Goal: Transaction & Acquisition: Obtain resource

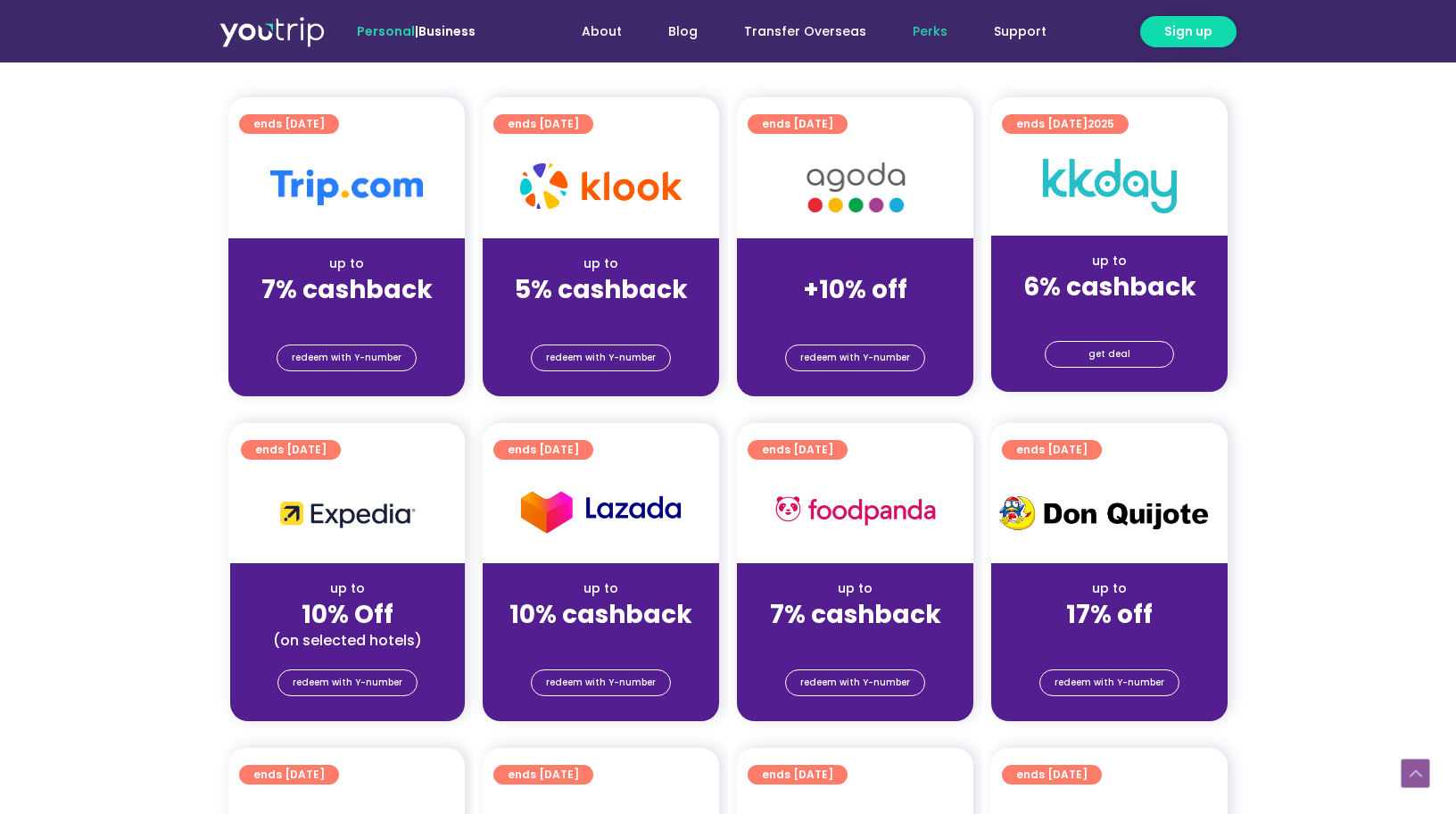
scroll to position [418, 0]
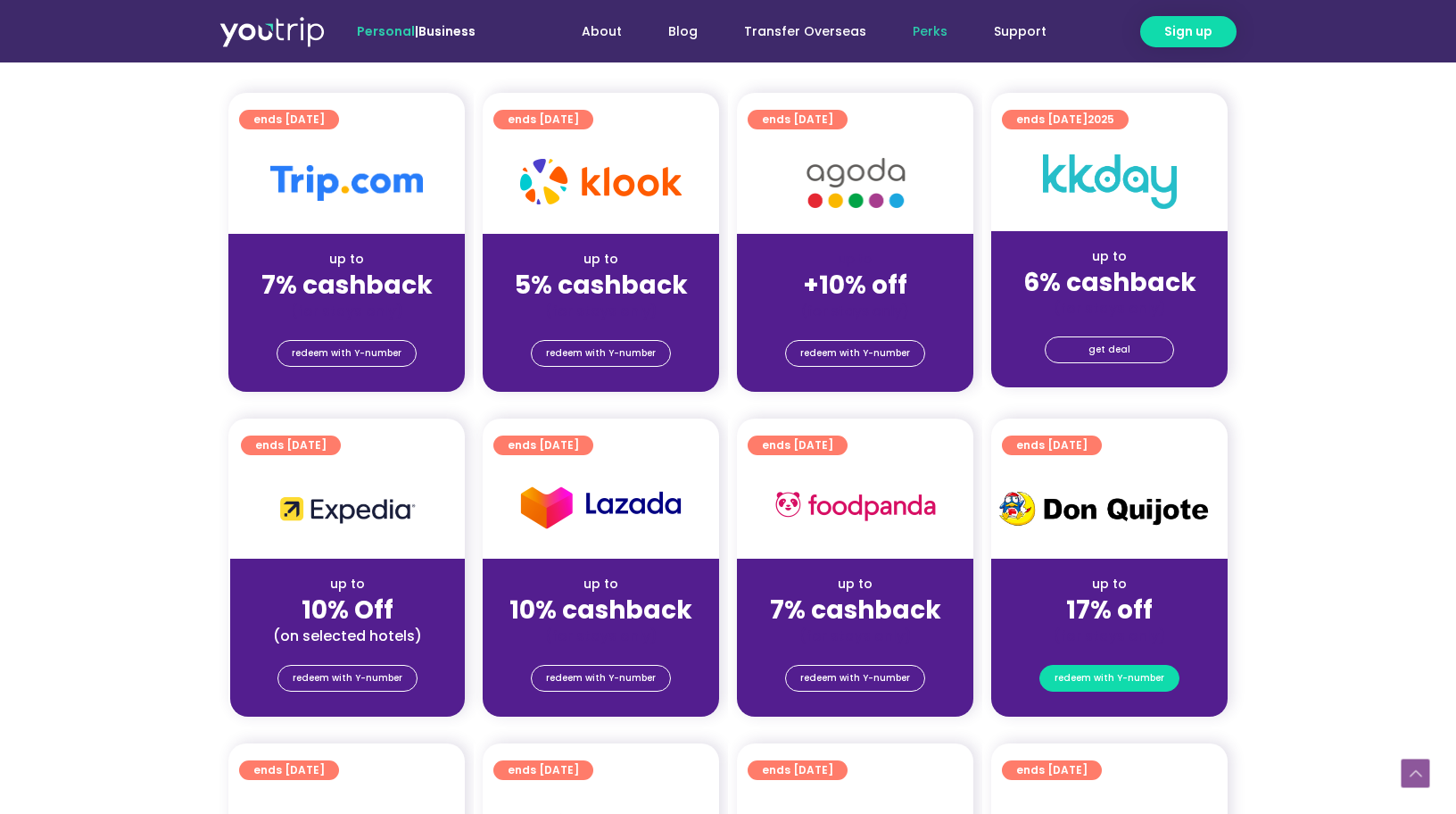
click at [1127, 679] on span "redeem with Y-number" at bounding box center [1109, 678] width 110 height 25
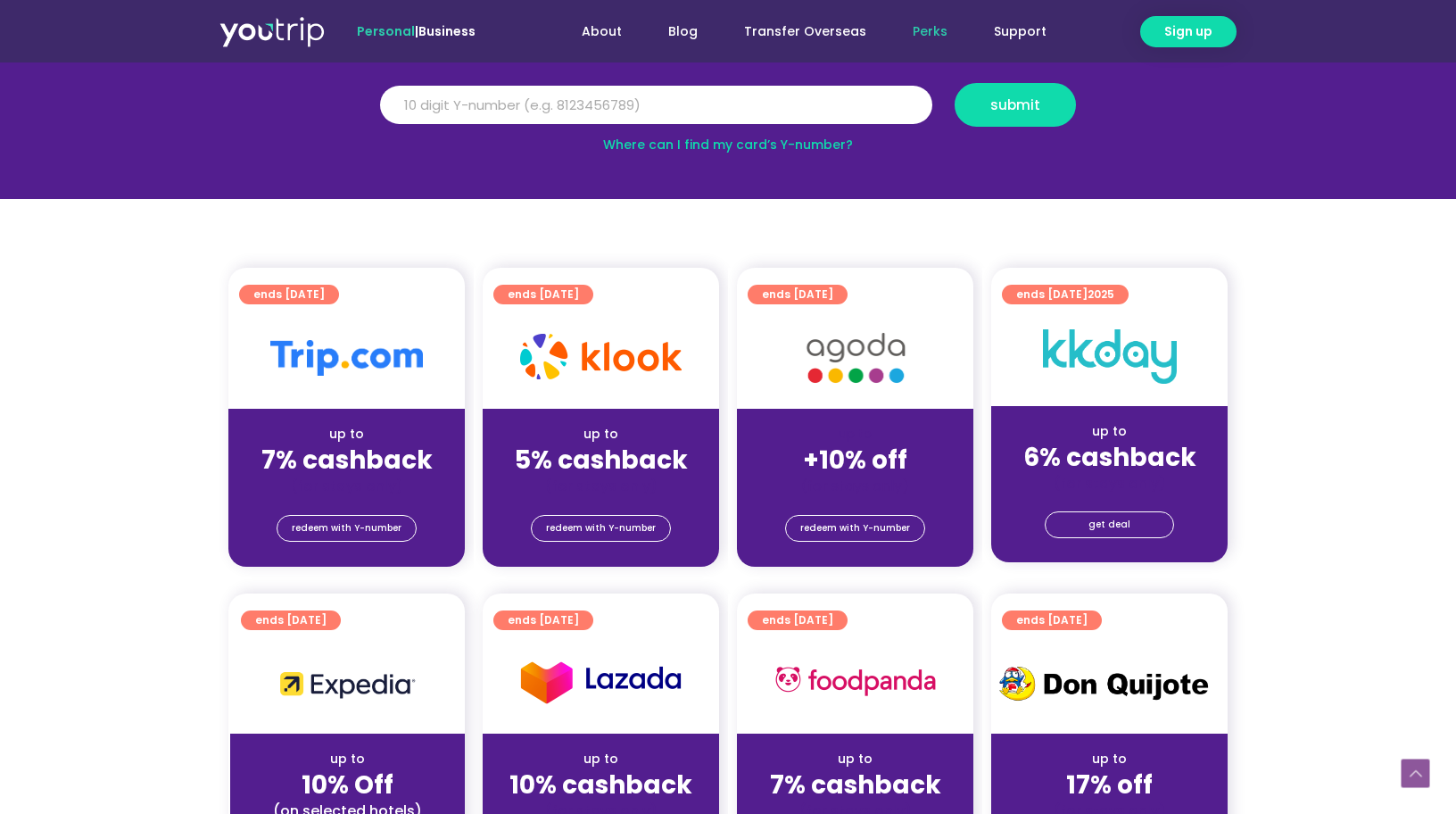
scroll to position [196, 0]
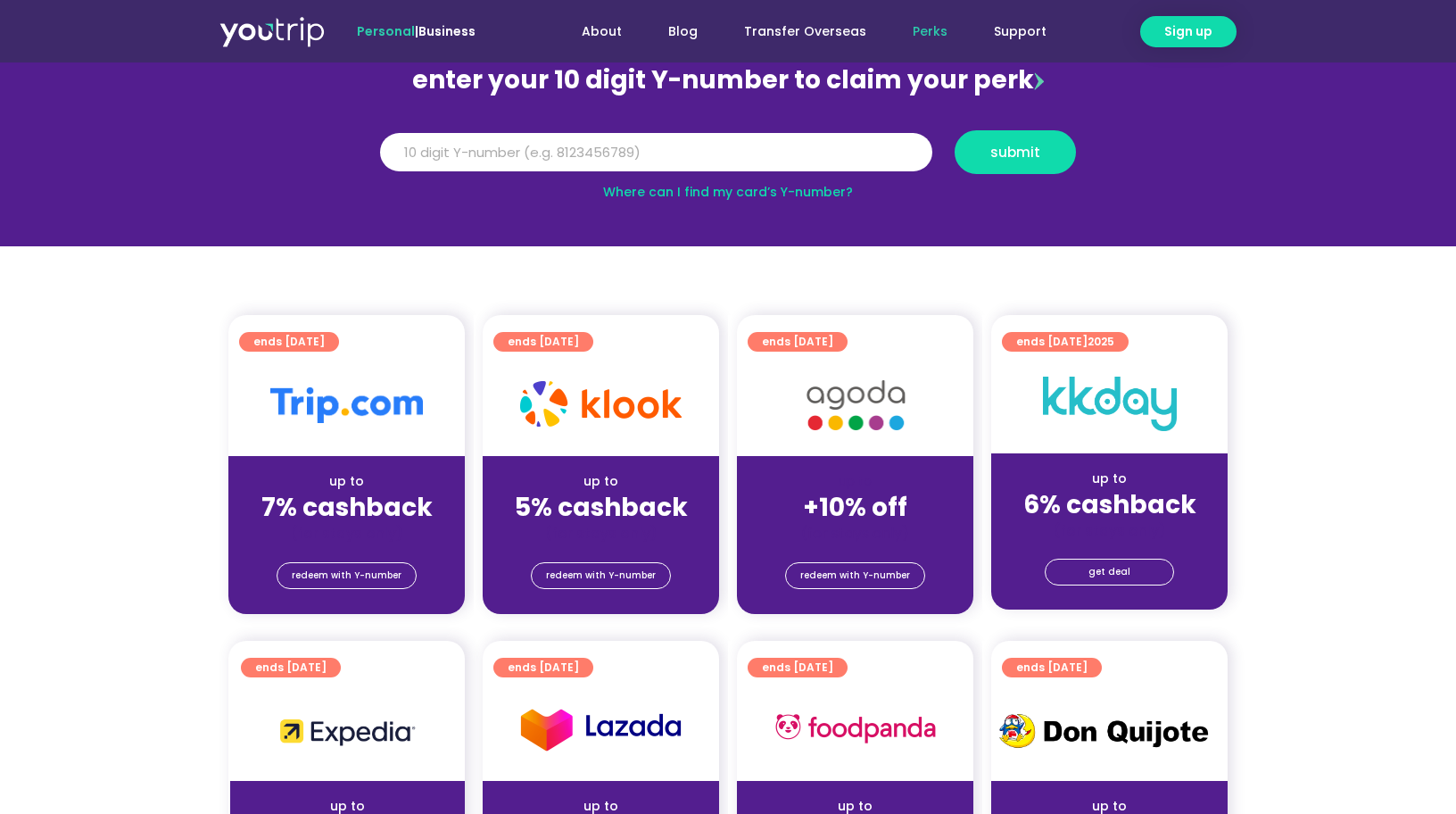
click at [654, 188] on link "Where can I find my card’s Y-number?" at bounding box center [728, 192] width 250 height 18
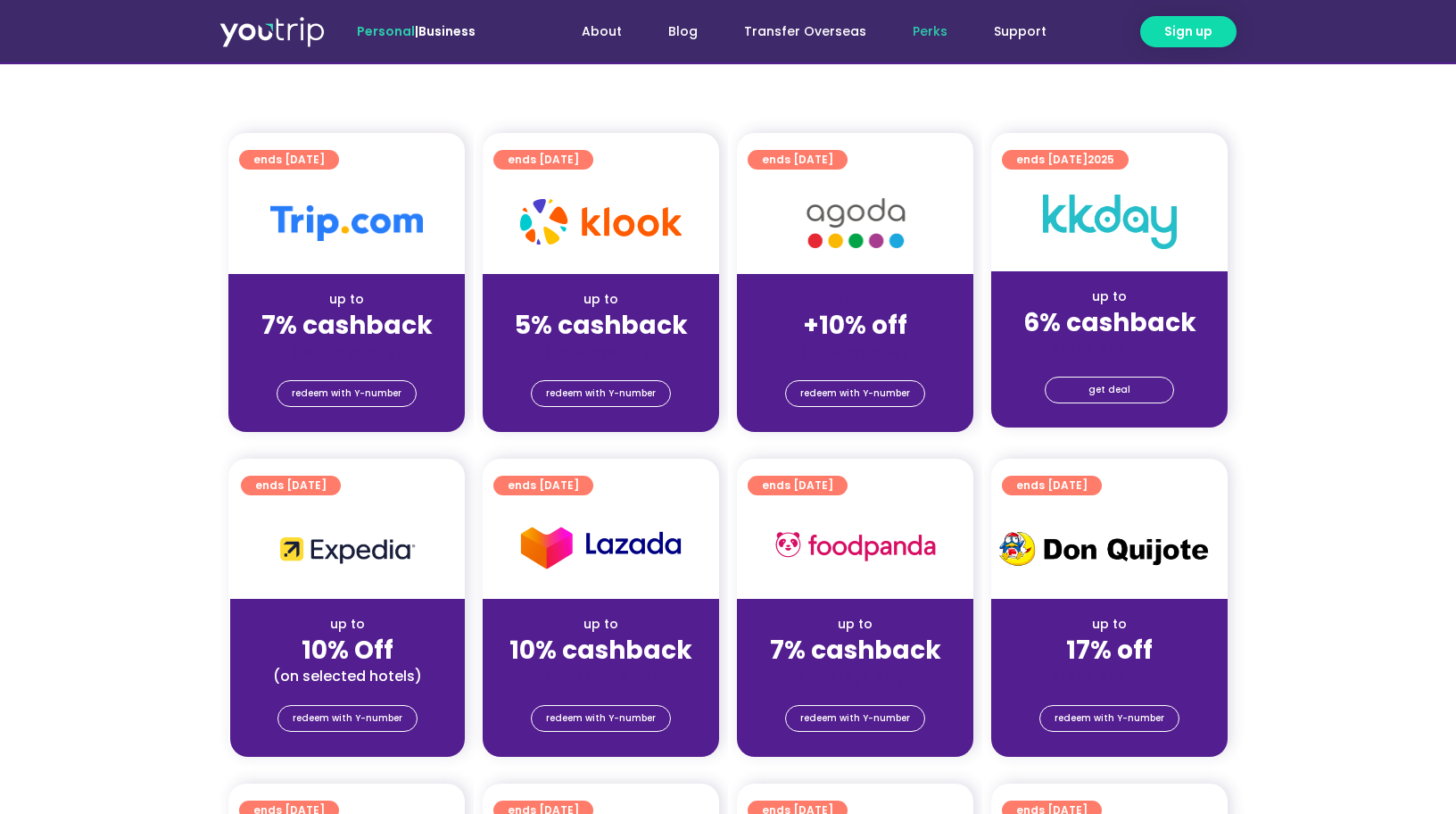
scroll to position [397, 0]
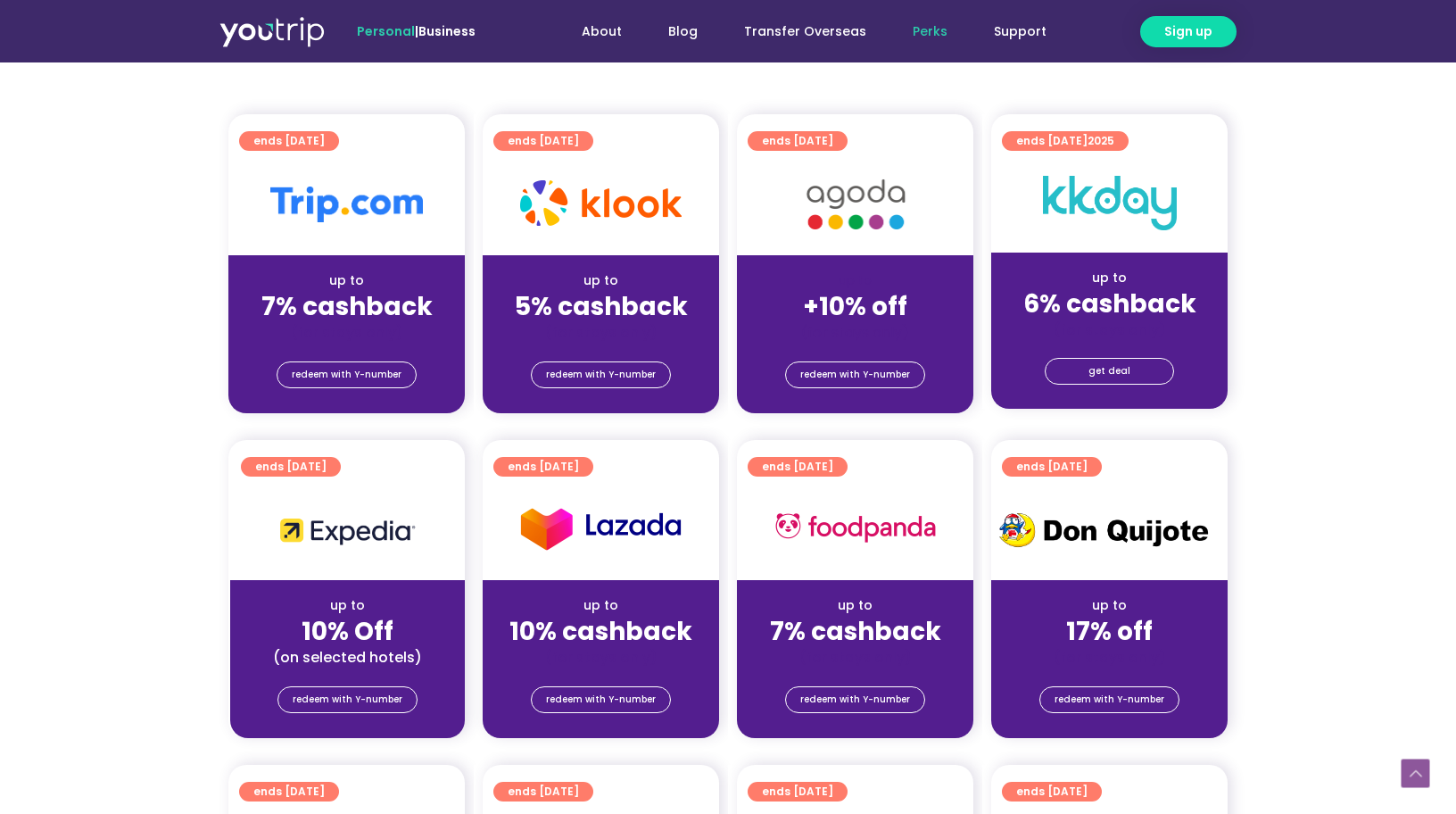
click at [1078, 562] on div at bounding box center [1109, 529] width 236 height 102
click at [1113, 691] on span "redeem with Y-number" at bounding box center [1109, 699] width 110 height 25
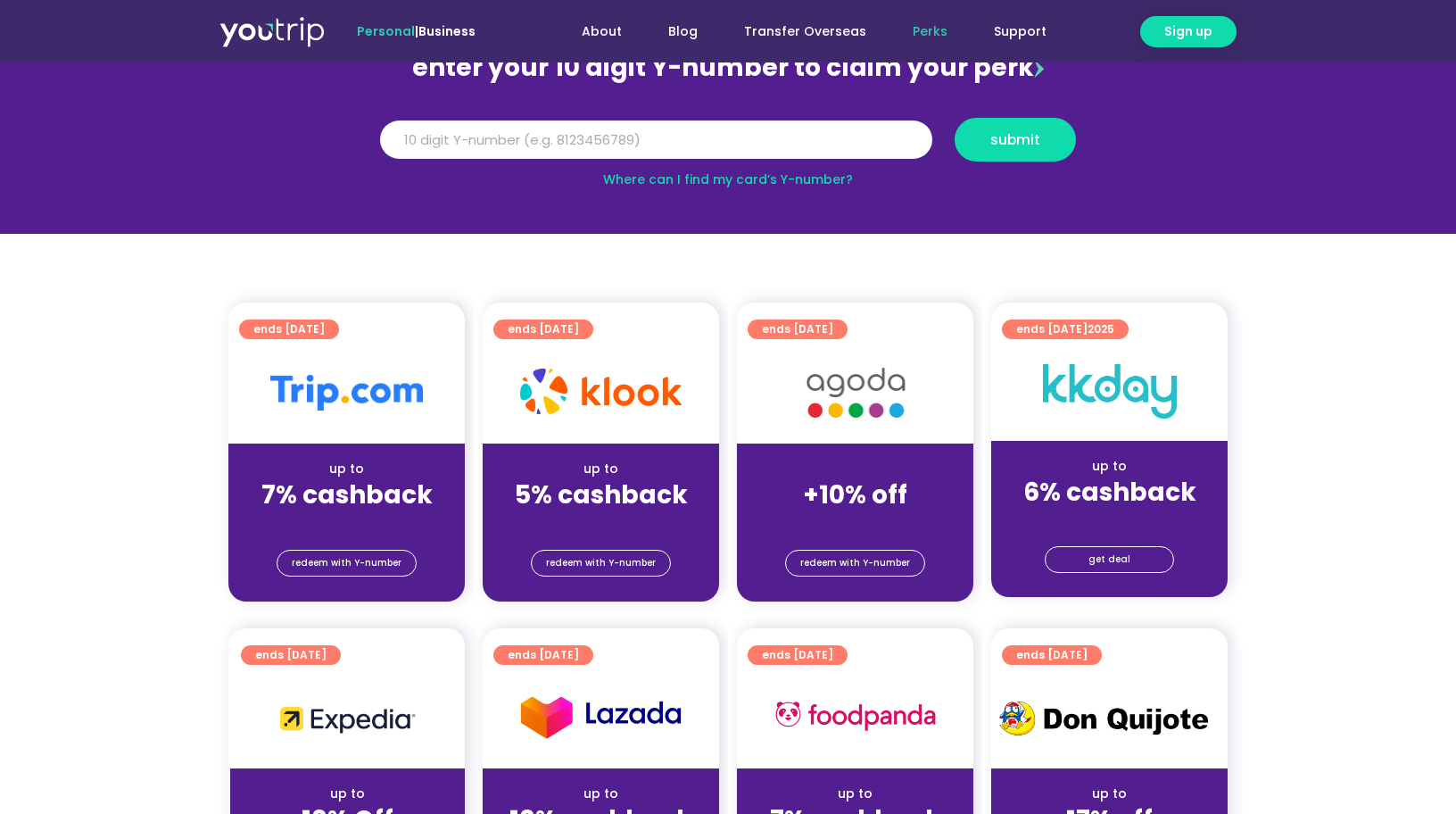
scroll to position [196, 0]
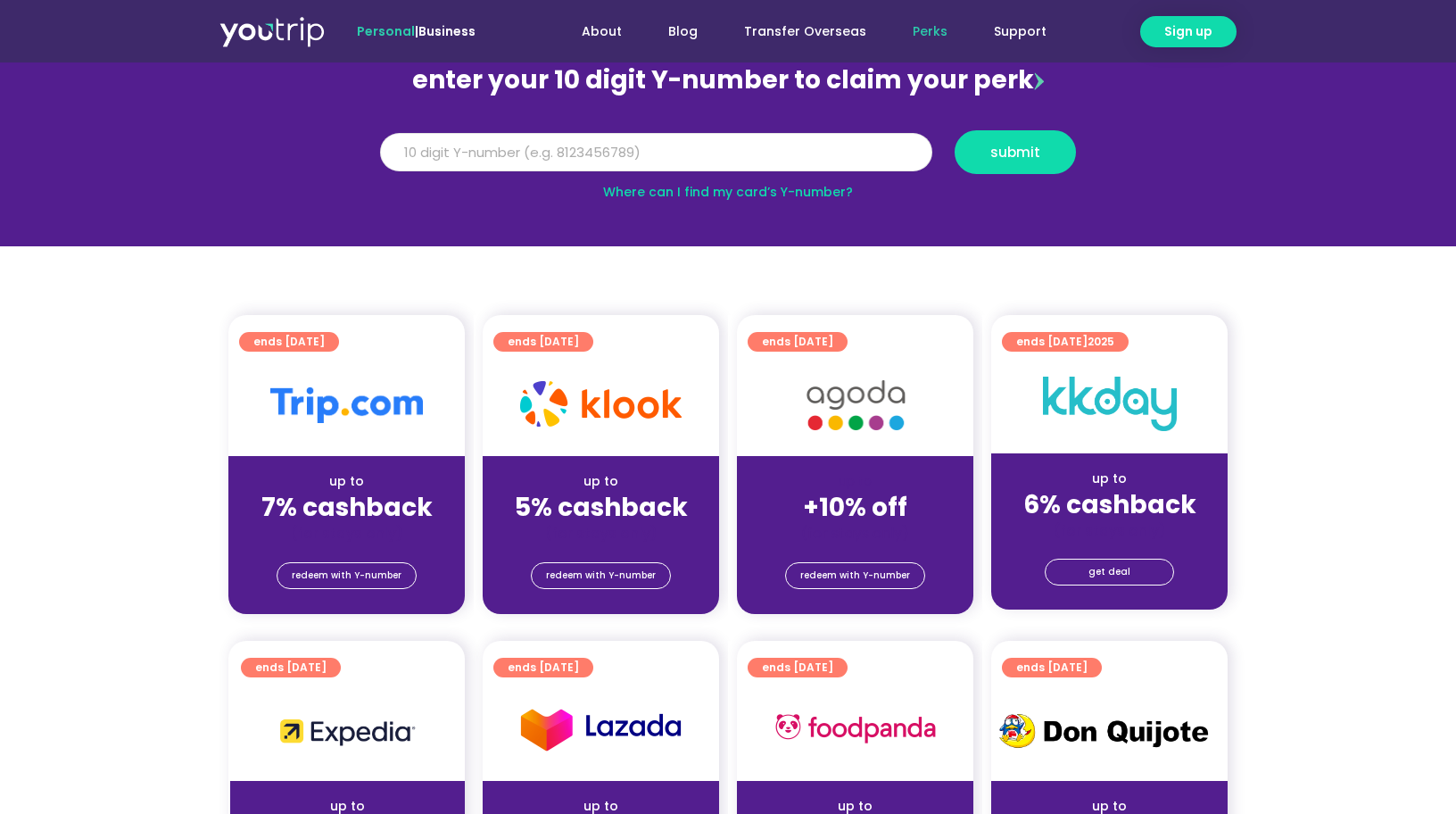
click at [625, 146] on input "Y Number" at bounding box center [657, 153] width 552 height 39
type input "8157324604"
click at [1048, 146] on span "submit" at bounding box center [1015, 153] width 91 height 14
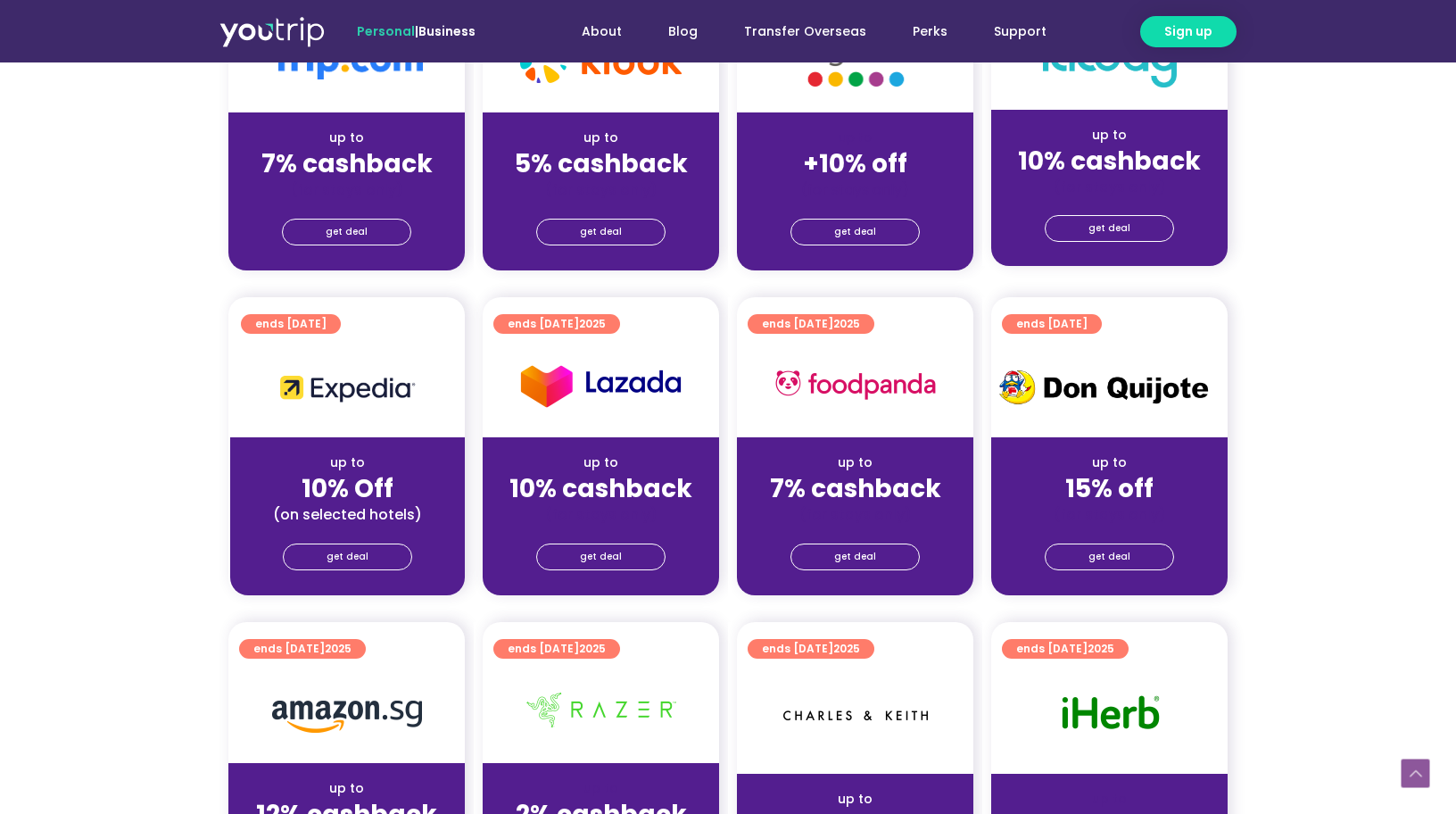
scroll to position [566, 0]
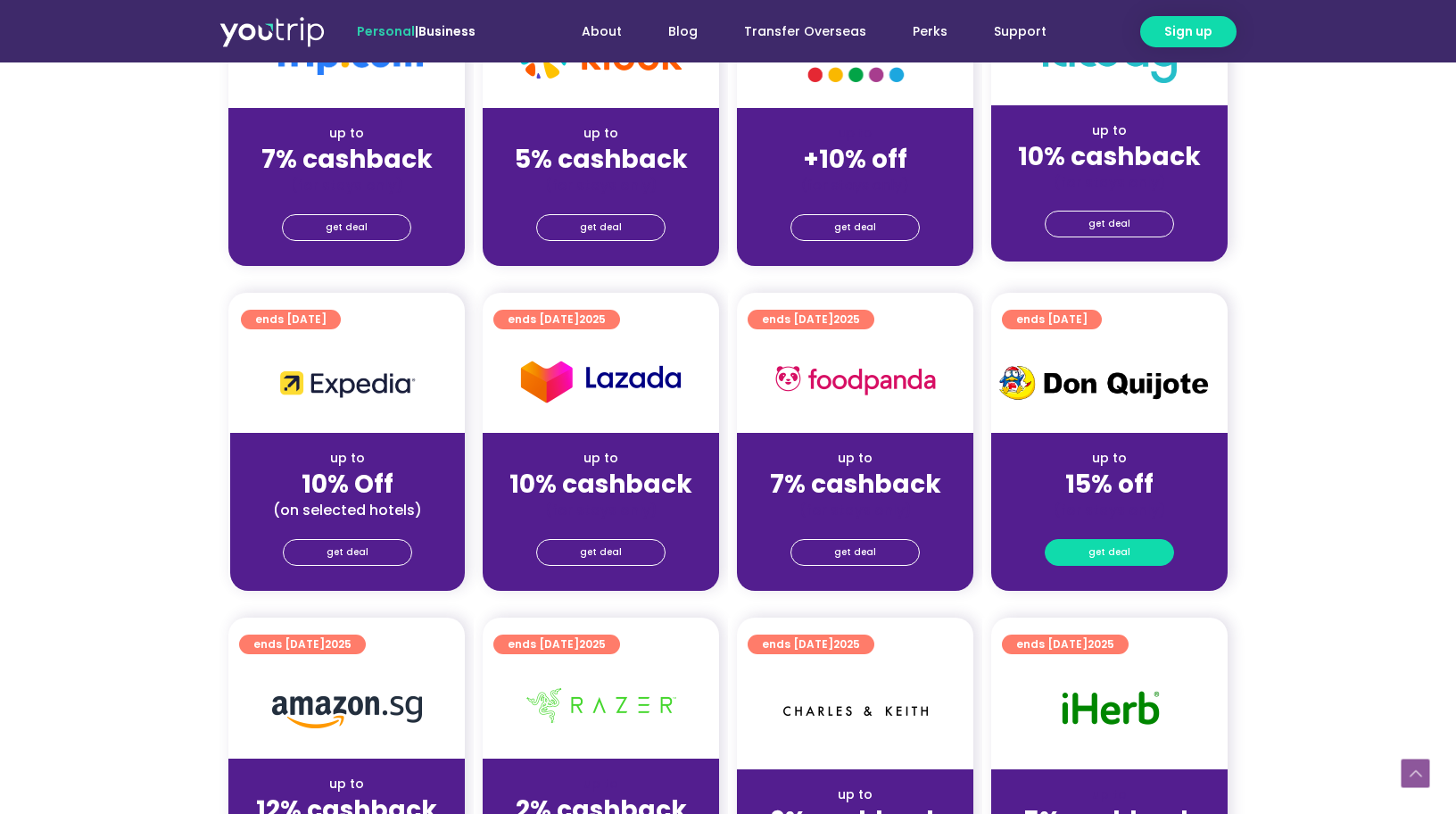
click at [1123, 551] on span "get deal" at bounding box center [1109, 552] width 42 height 25
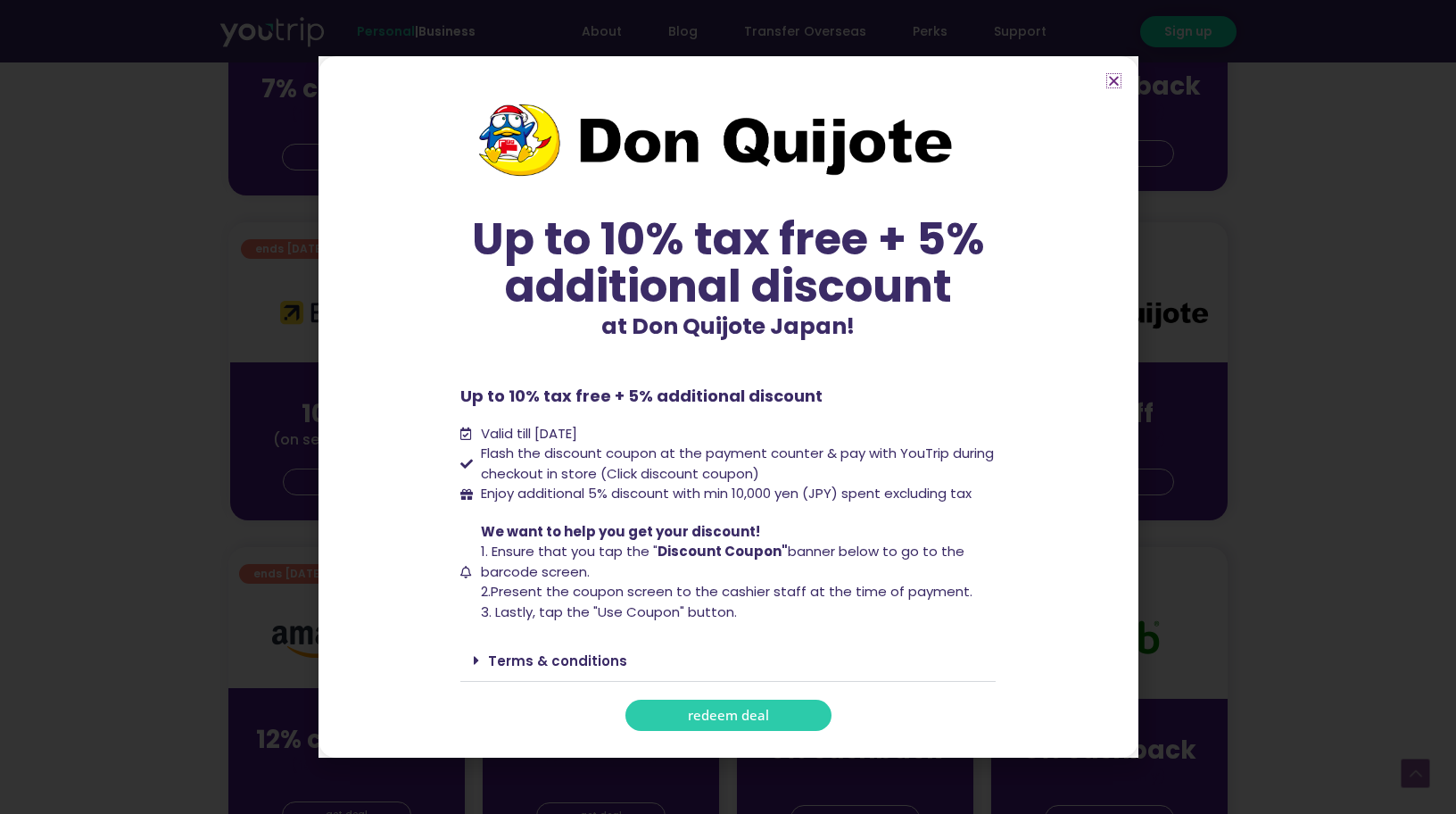
scroll to position [574, 0]
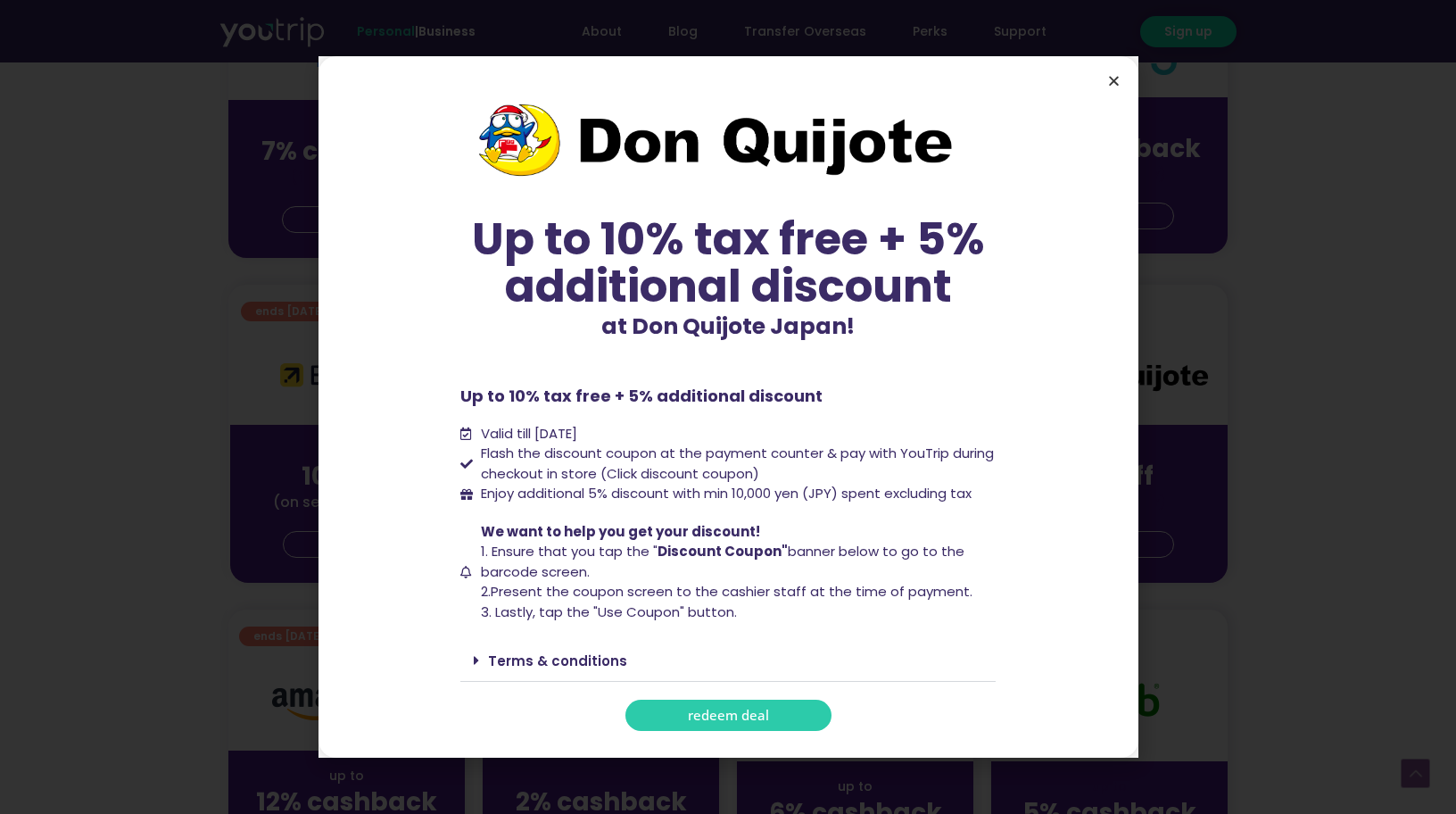
click at [1111, 82] on icon "Close" at bounding box center [1114, 81] width 14 height 14
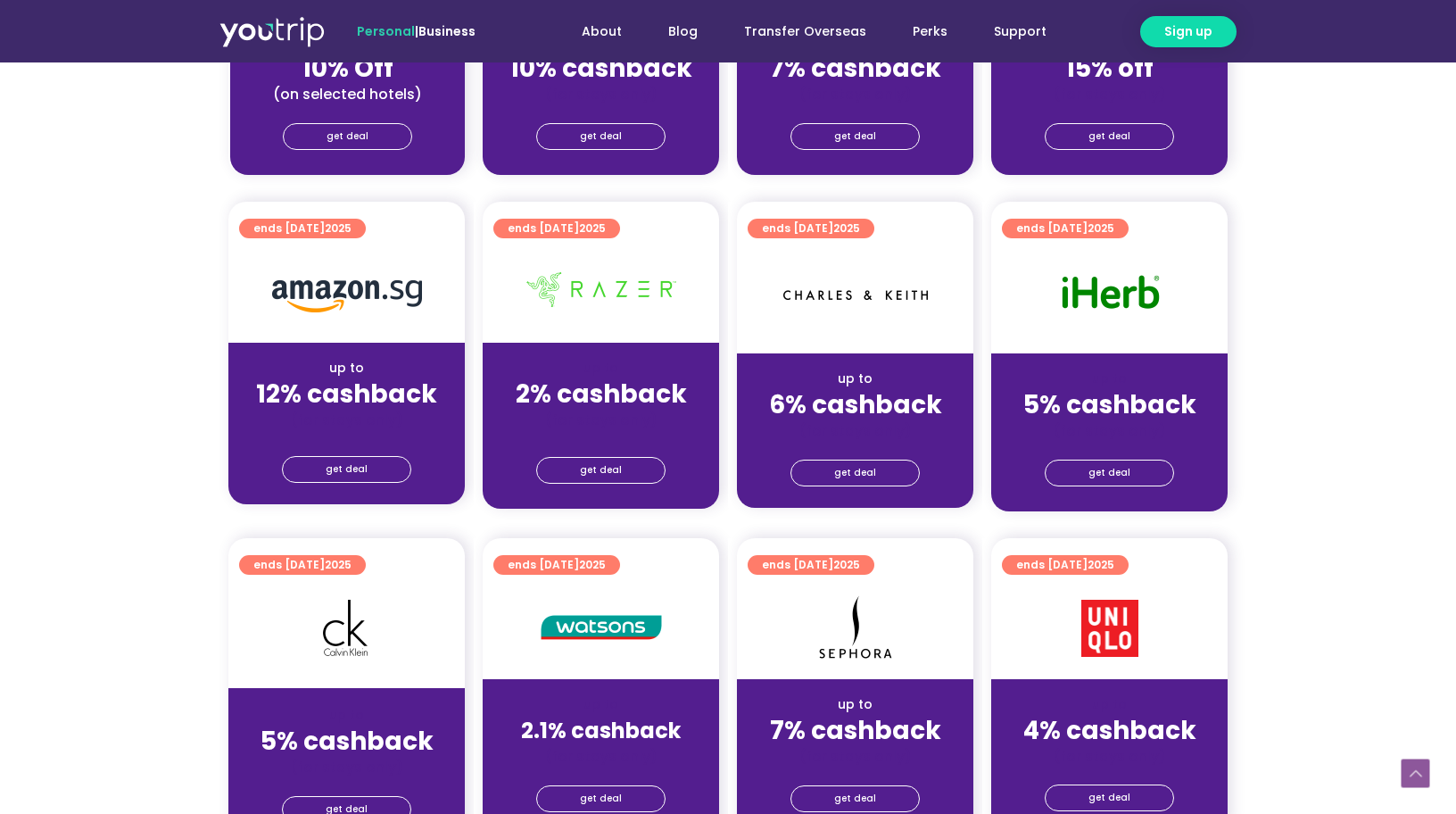
scroll to position [1016, 0]
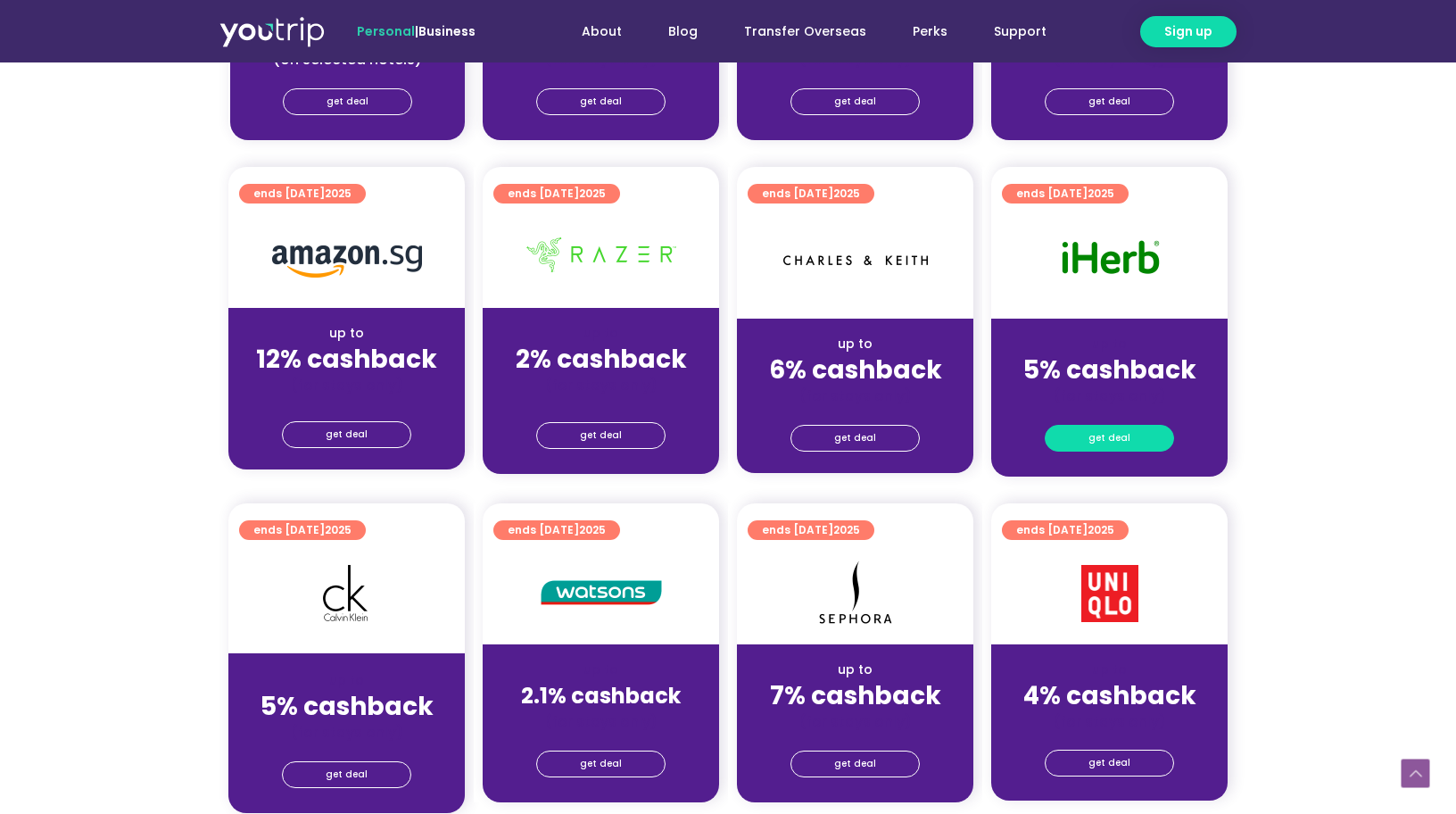
click at [1105, 431] on span "get deal" at bounding box center [1109, 439] width 42 height 25
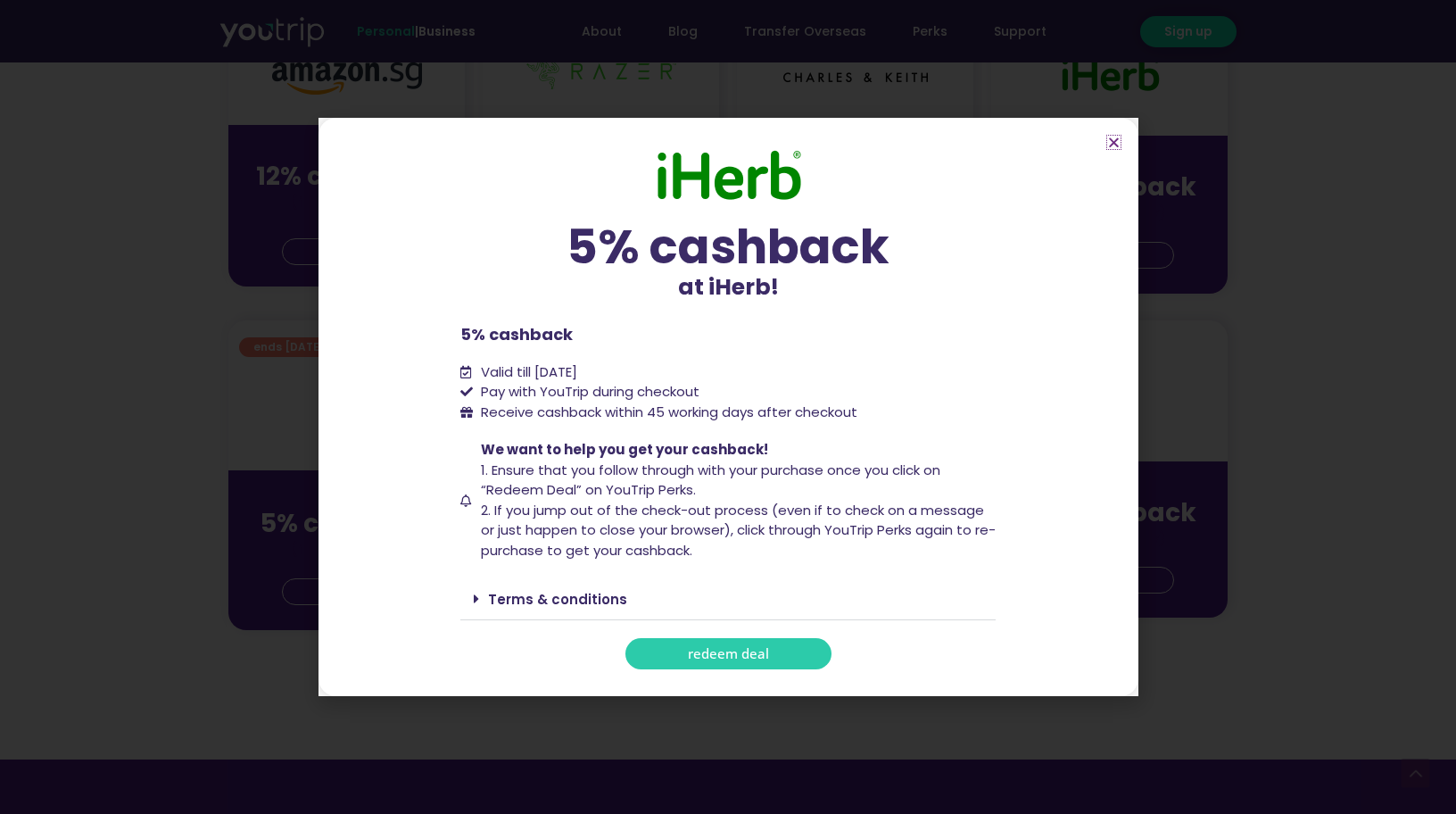
scroll to position [1208, 0]
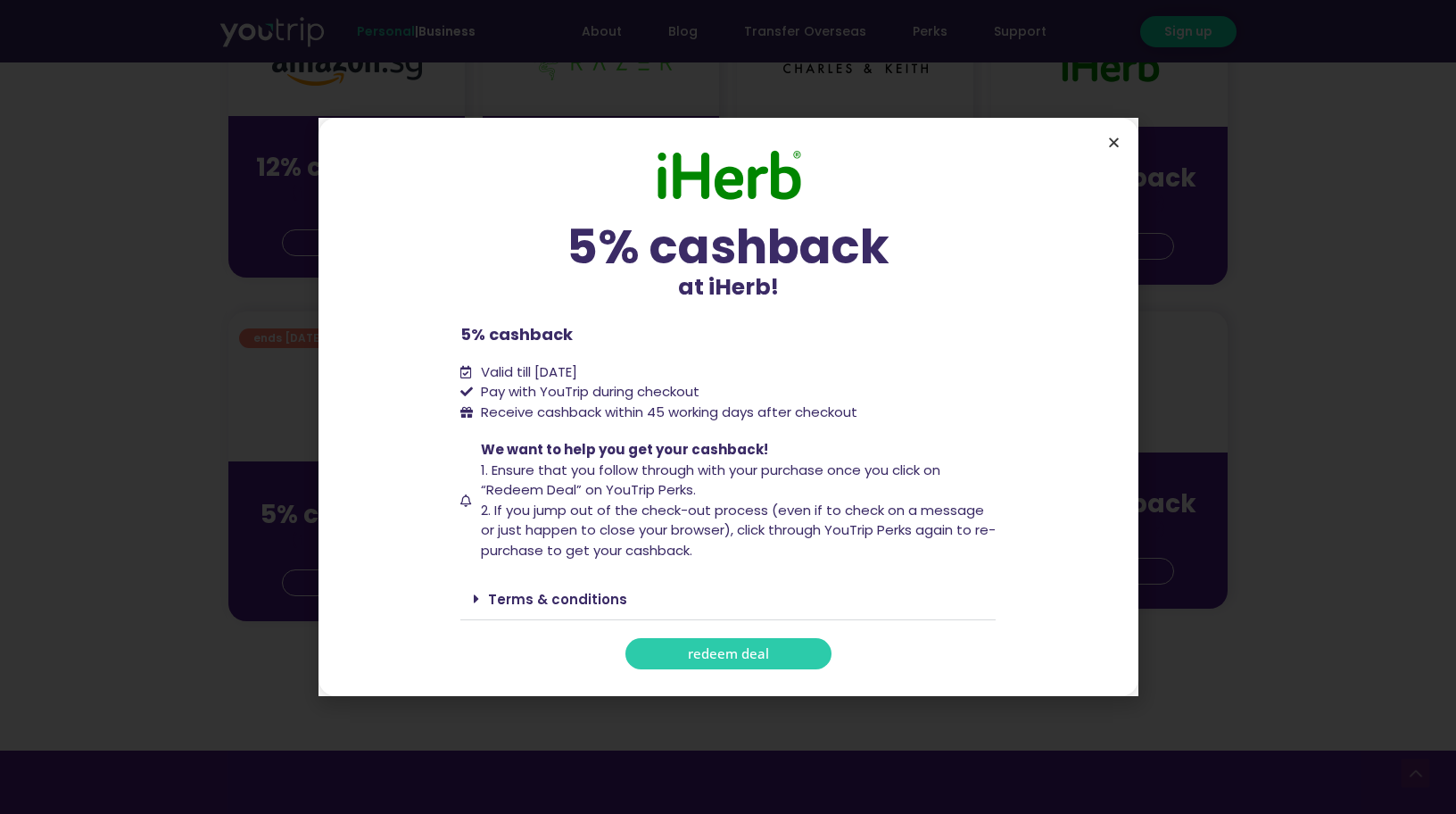
click at [1112, 143] on icon "Close" at bounding box center [1114, 142] width 14 height 14
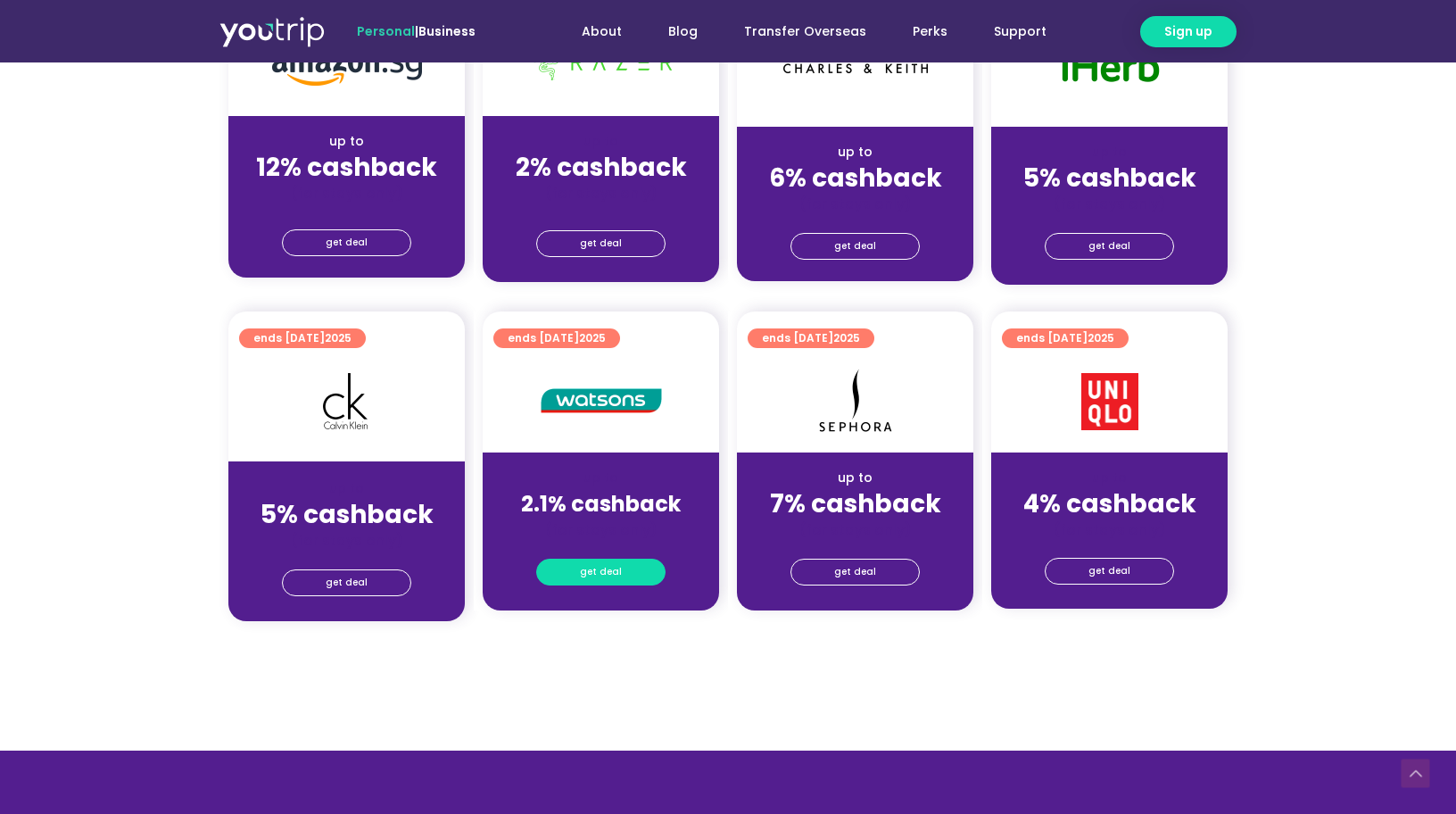
click at [582, 569] on span "get deal" at bounding box center [600, 572] width 42 height 25
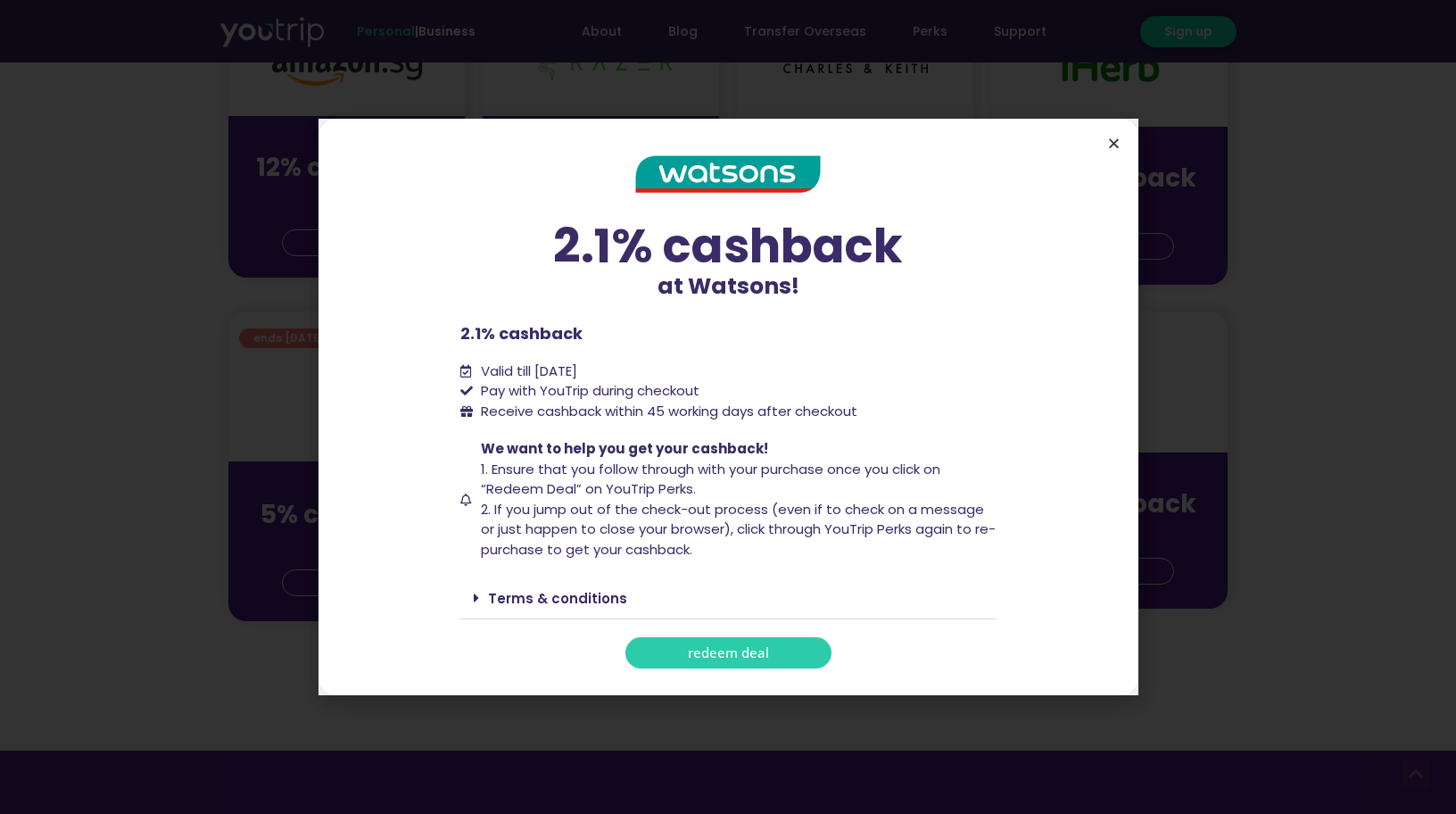
click at [1119, 150] on icon "Close" at bounding box center [1114, 143] width 14 height 14
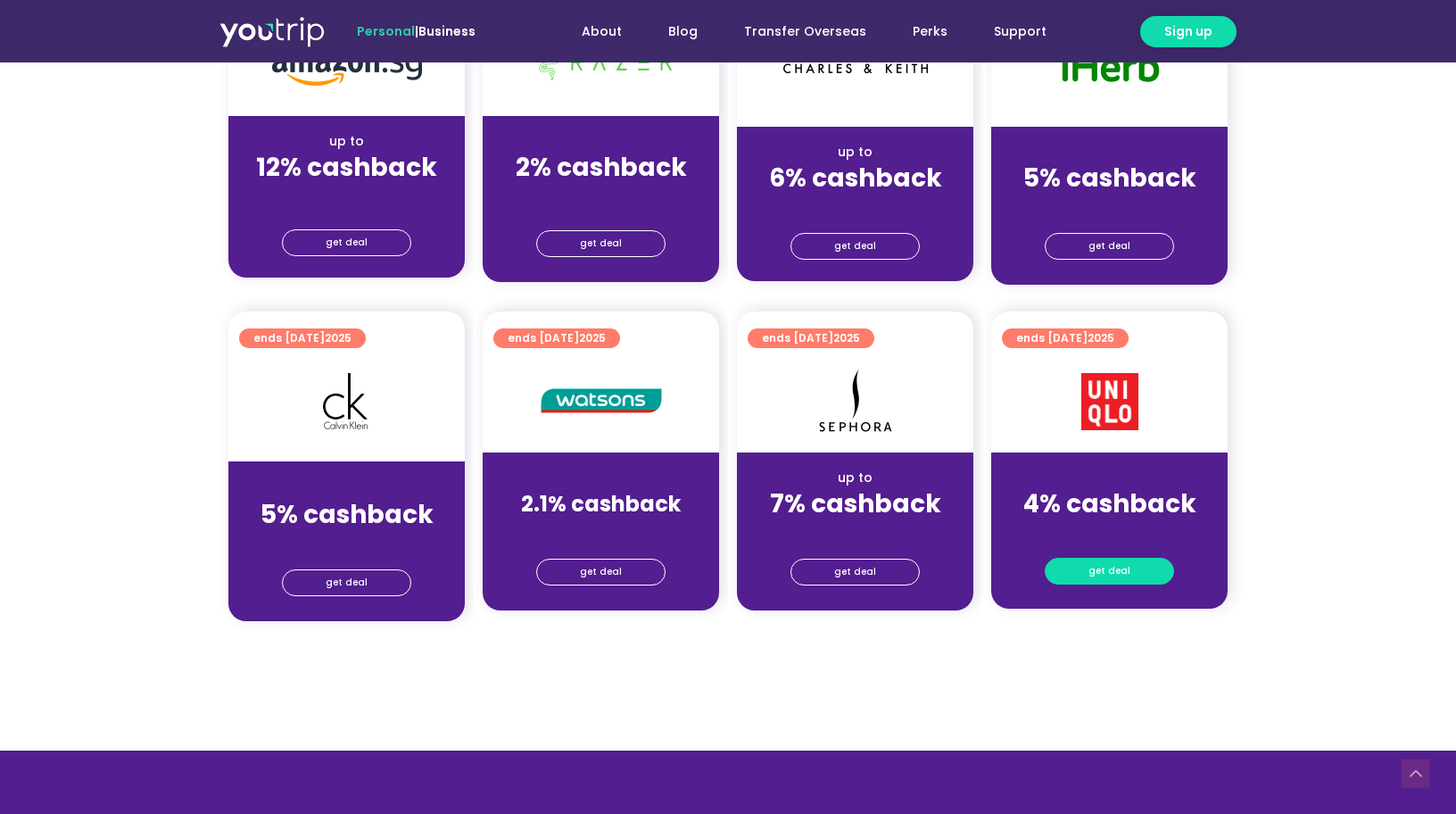
click at [1122, 571] on span "get deal" at bounding box center [1109, 571] width 42 height 25
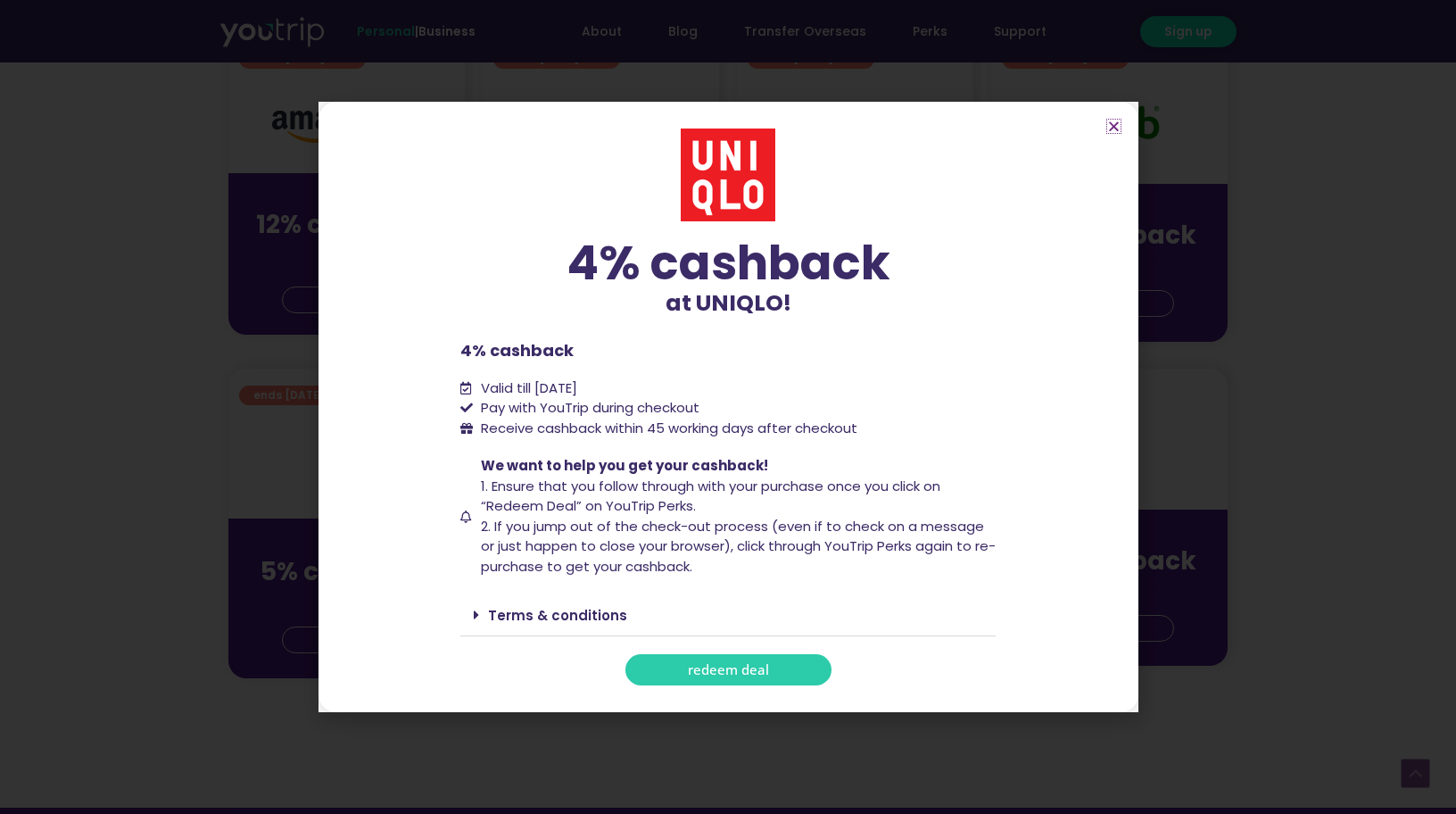
scroll to position [1143, 0]
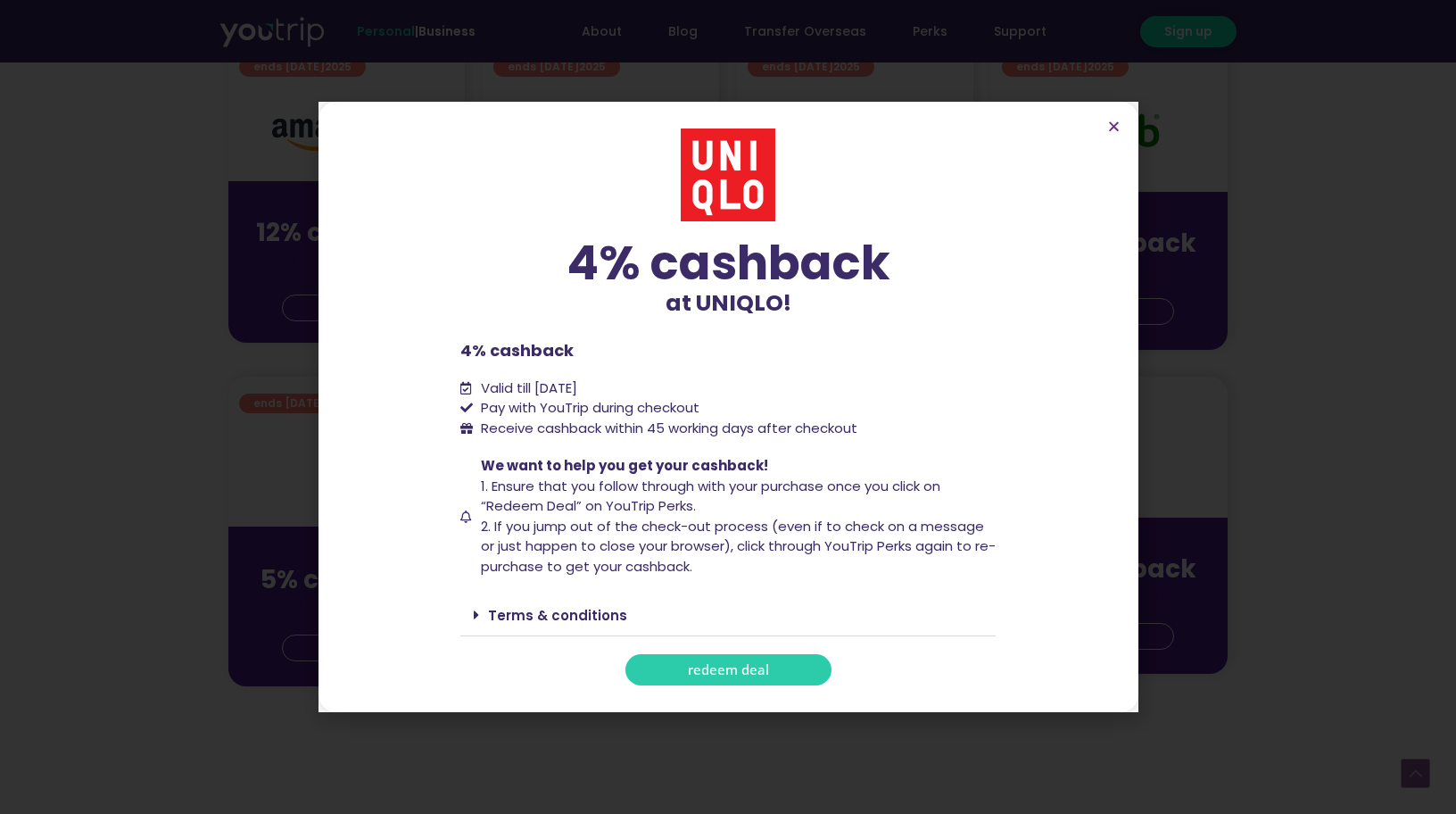
click at [470, 609] on div "Terms & conditions" at bounding box center [728, 615] width 535 height 42
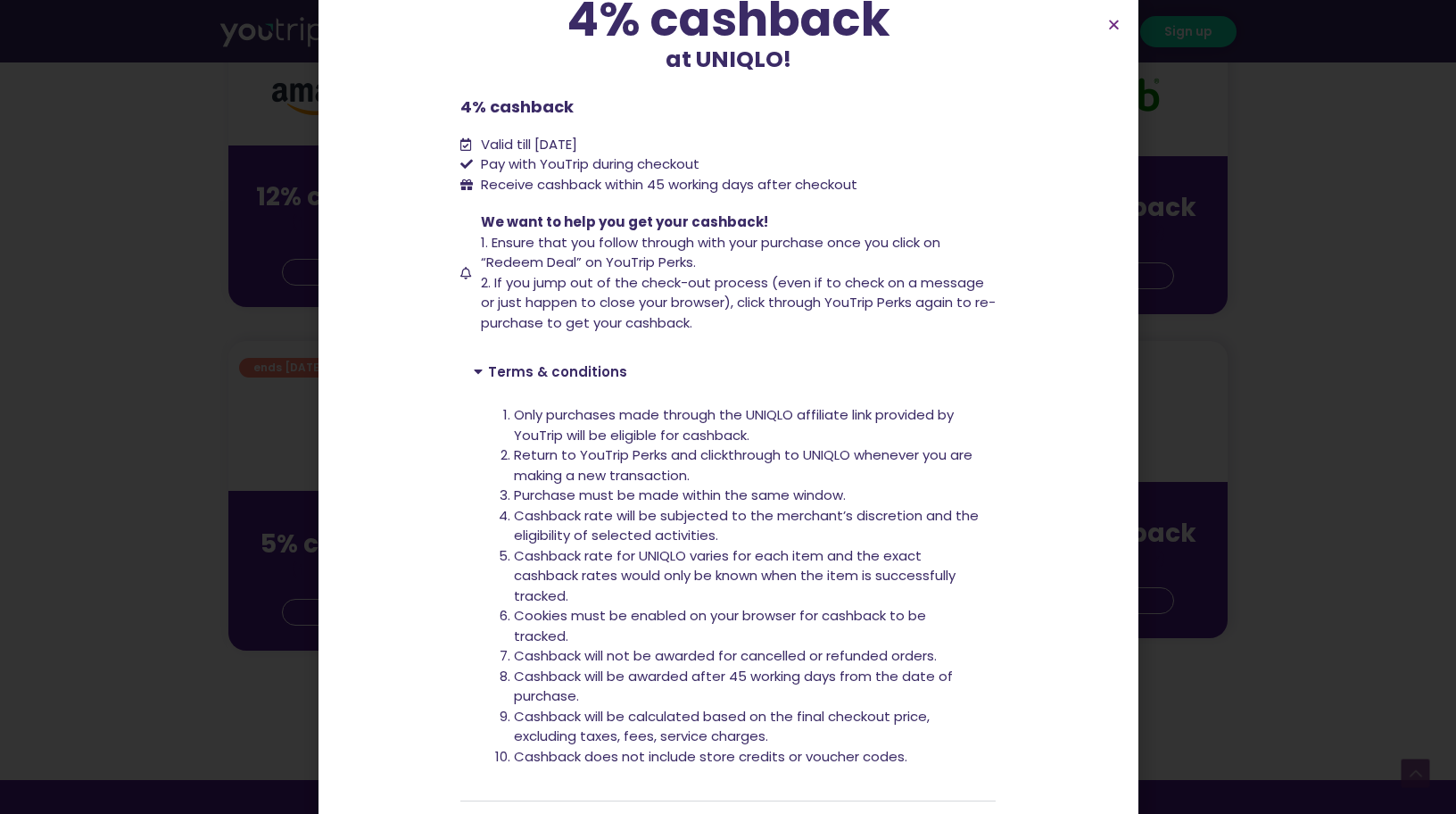
scroll to position [103, 0]
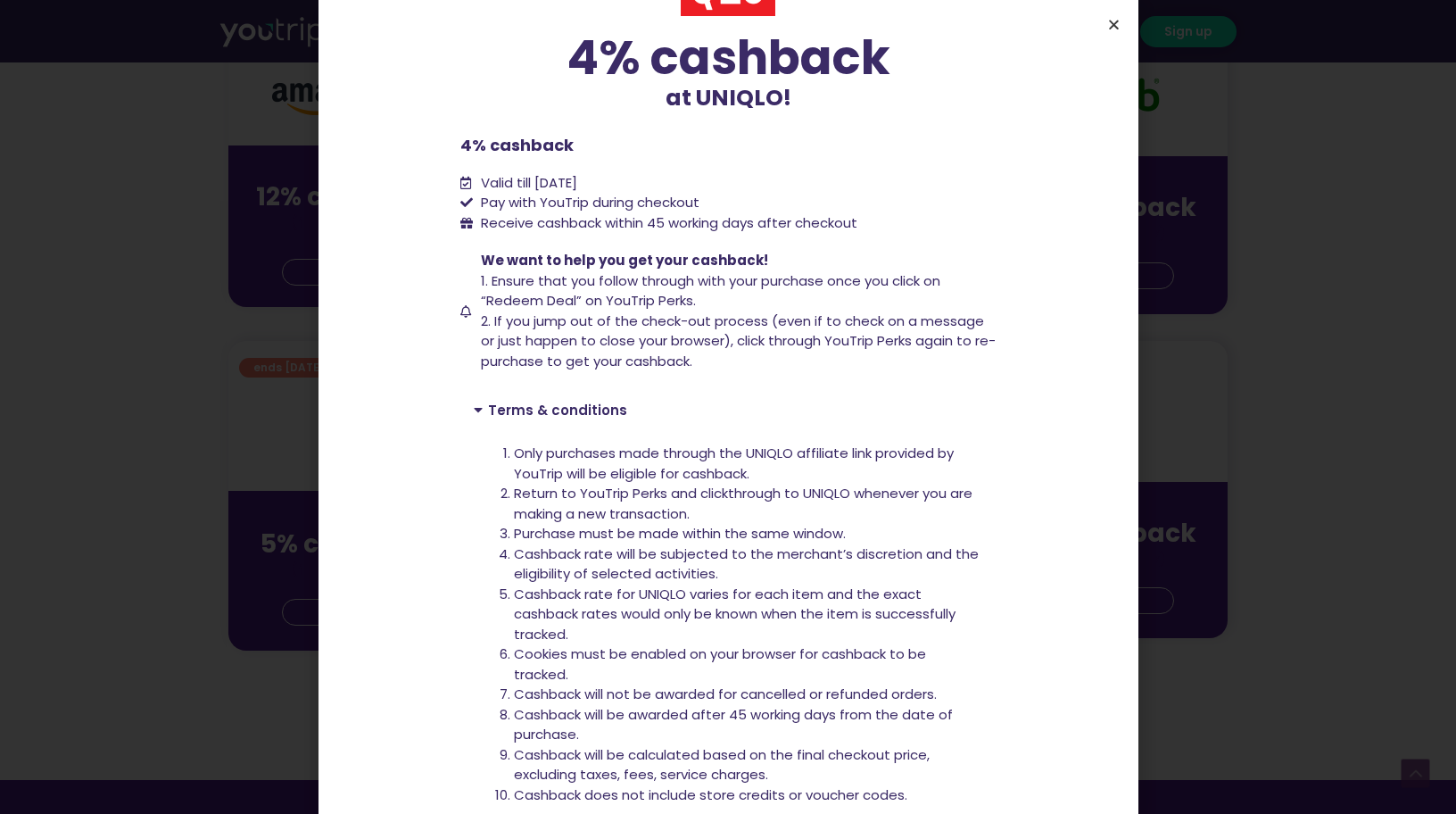
click at [1116, 29] on icon "Close" at bounding box center [1114, 24] width 14 height 14
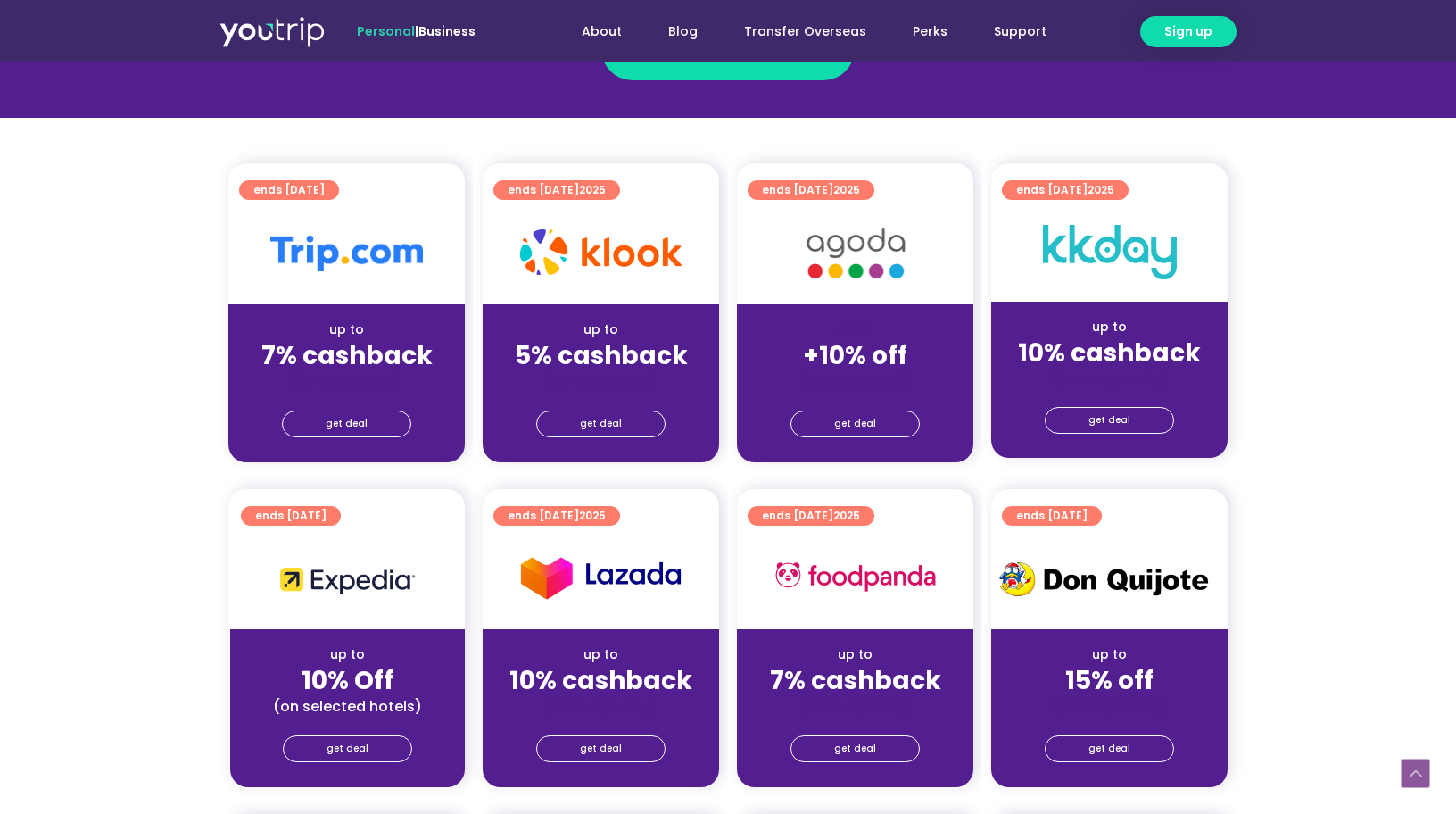
scroll to position [342, 0]
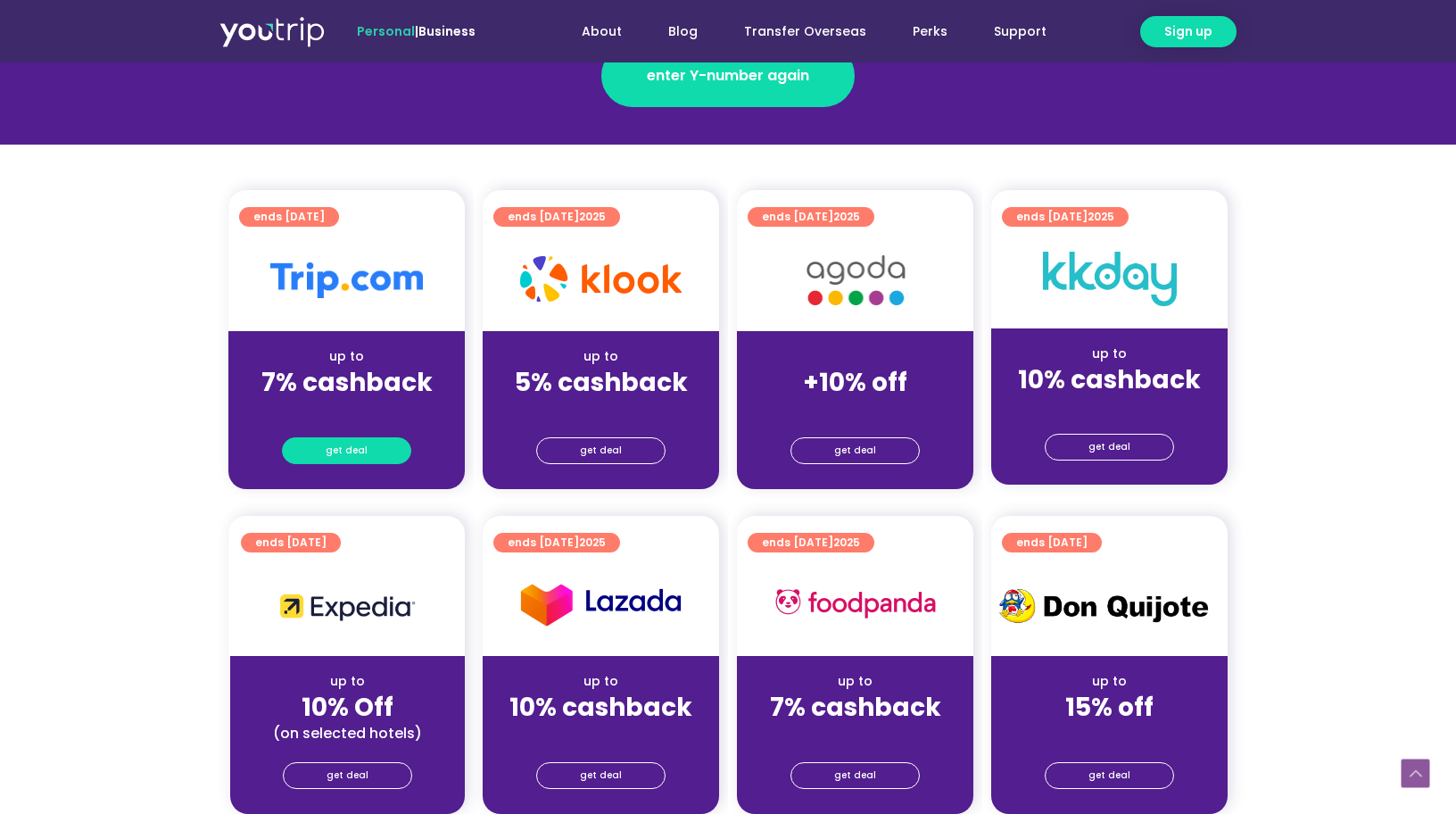
click at [367, 445] on link "get deal" at bounding box center [346, 450] width 129 height 27
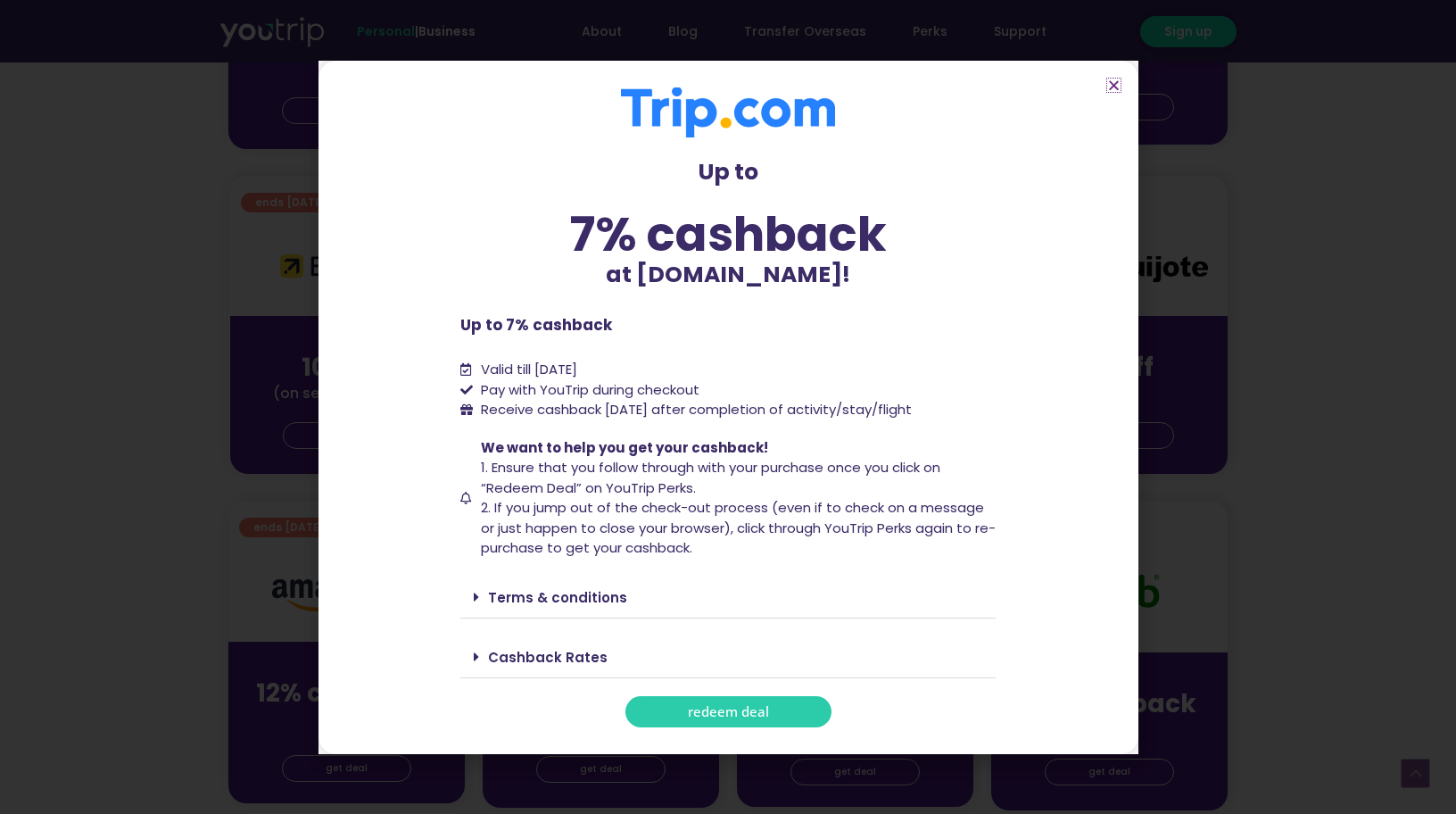
scroll to position [697, 0]
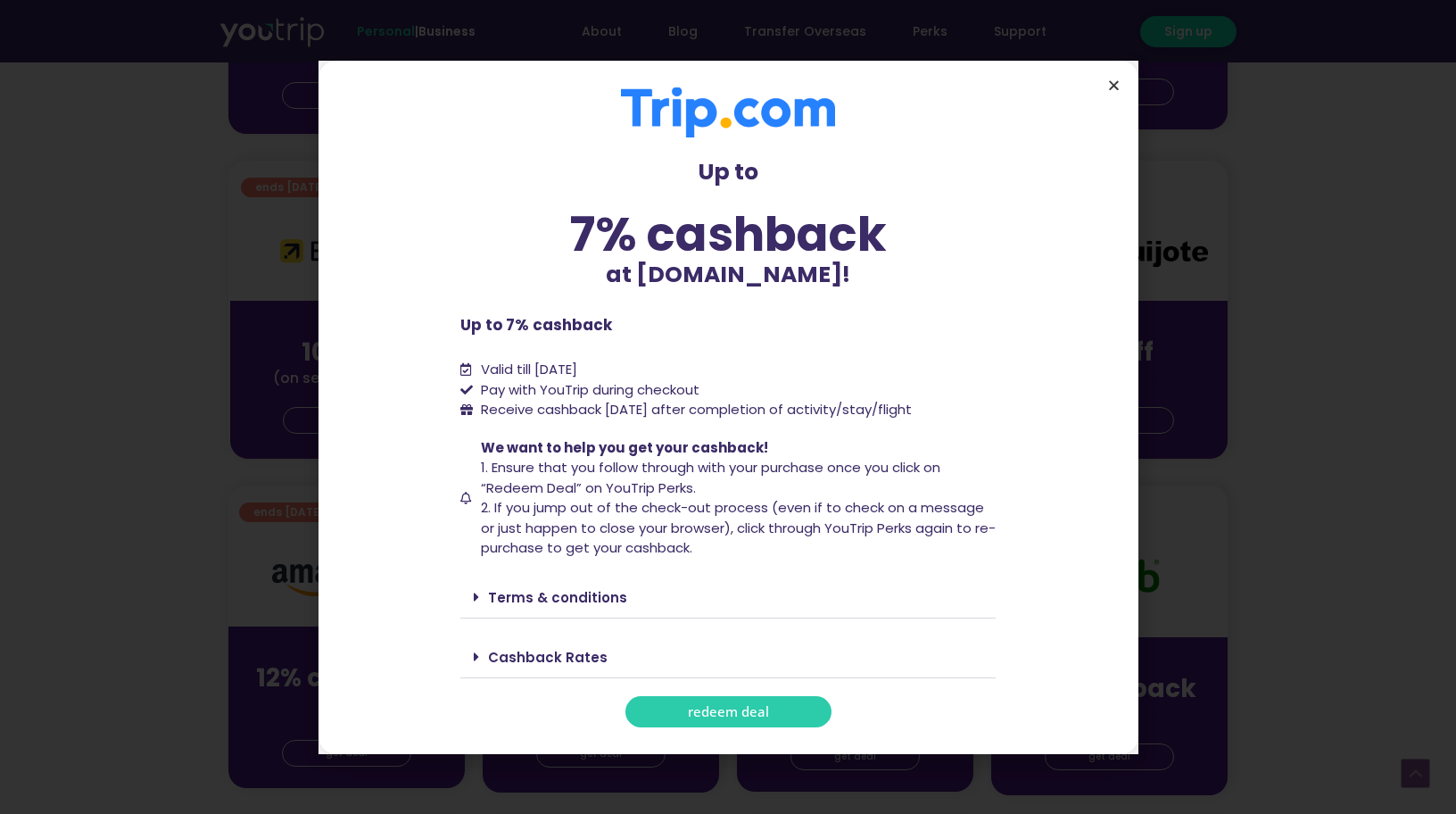
click at [1116, 86] on icon "Close" at bounding box center [1114, 86] width 14 height 14
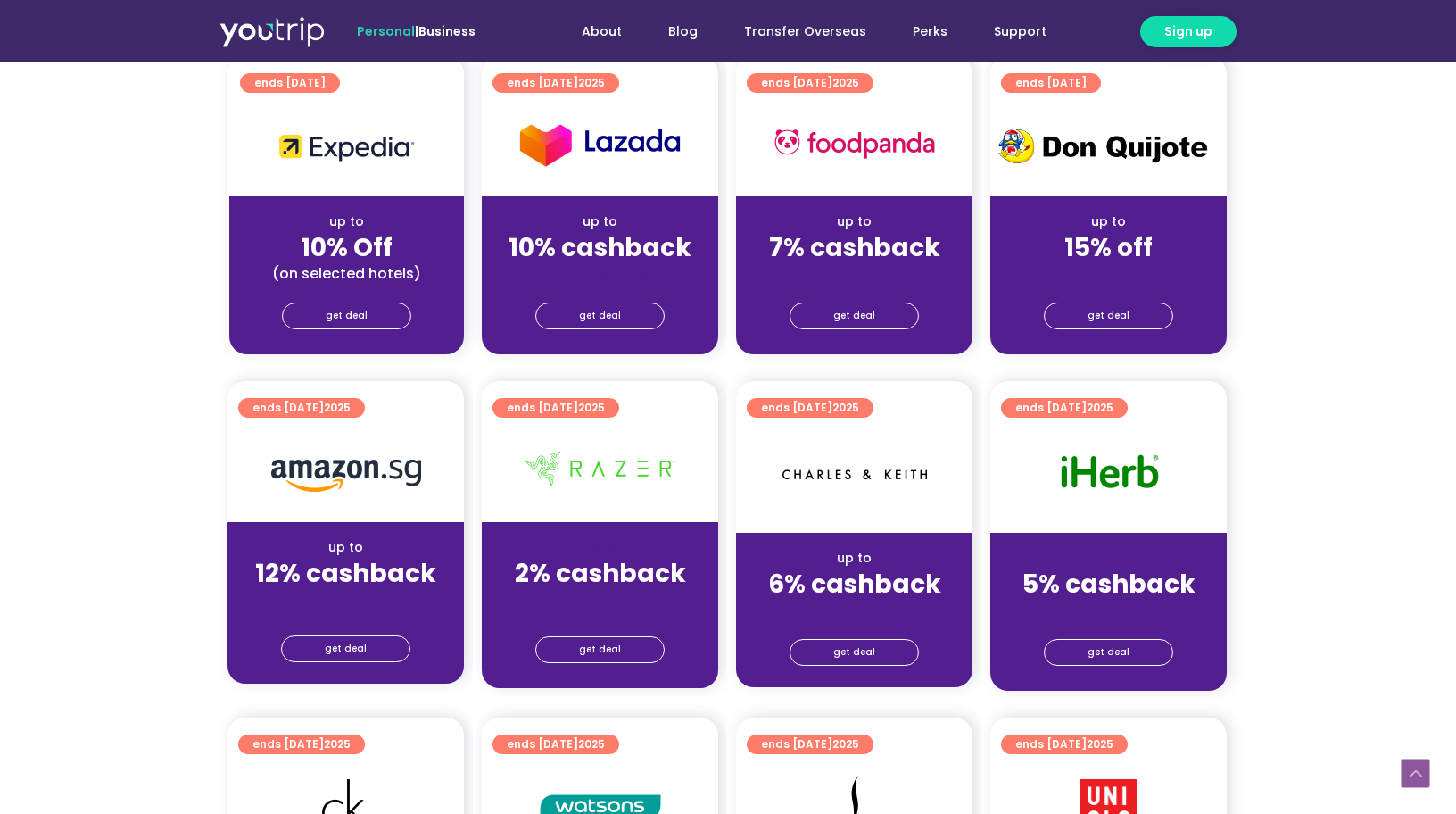
scroll to position [824, 1]
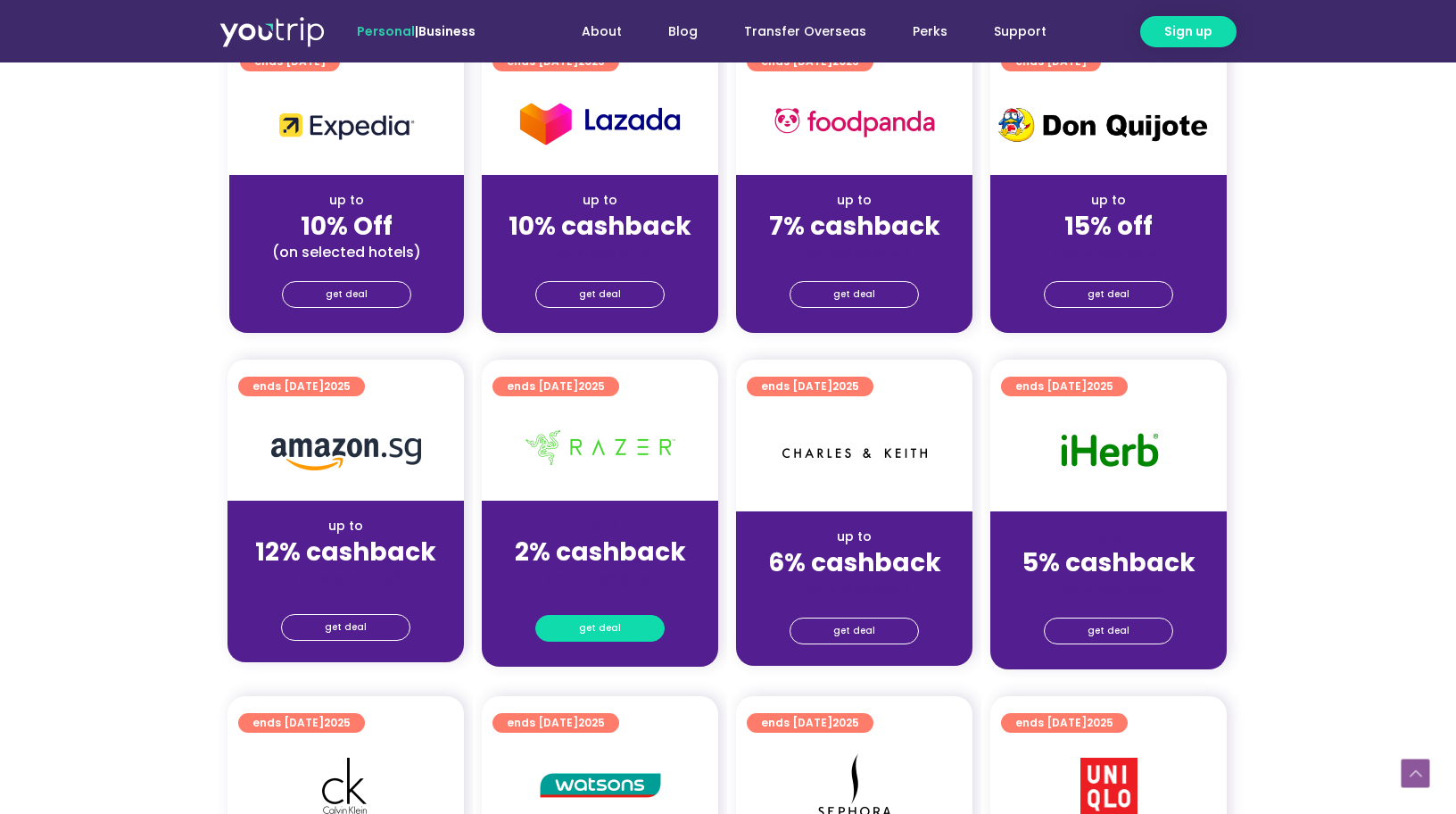
click at [618, 621] on span "get deal" at bounding box center [599, 628] width 42 height 25
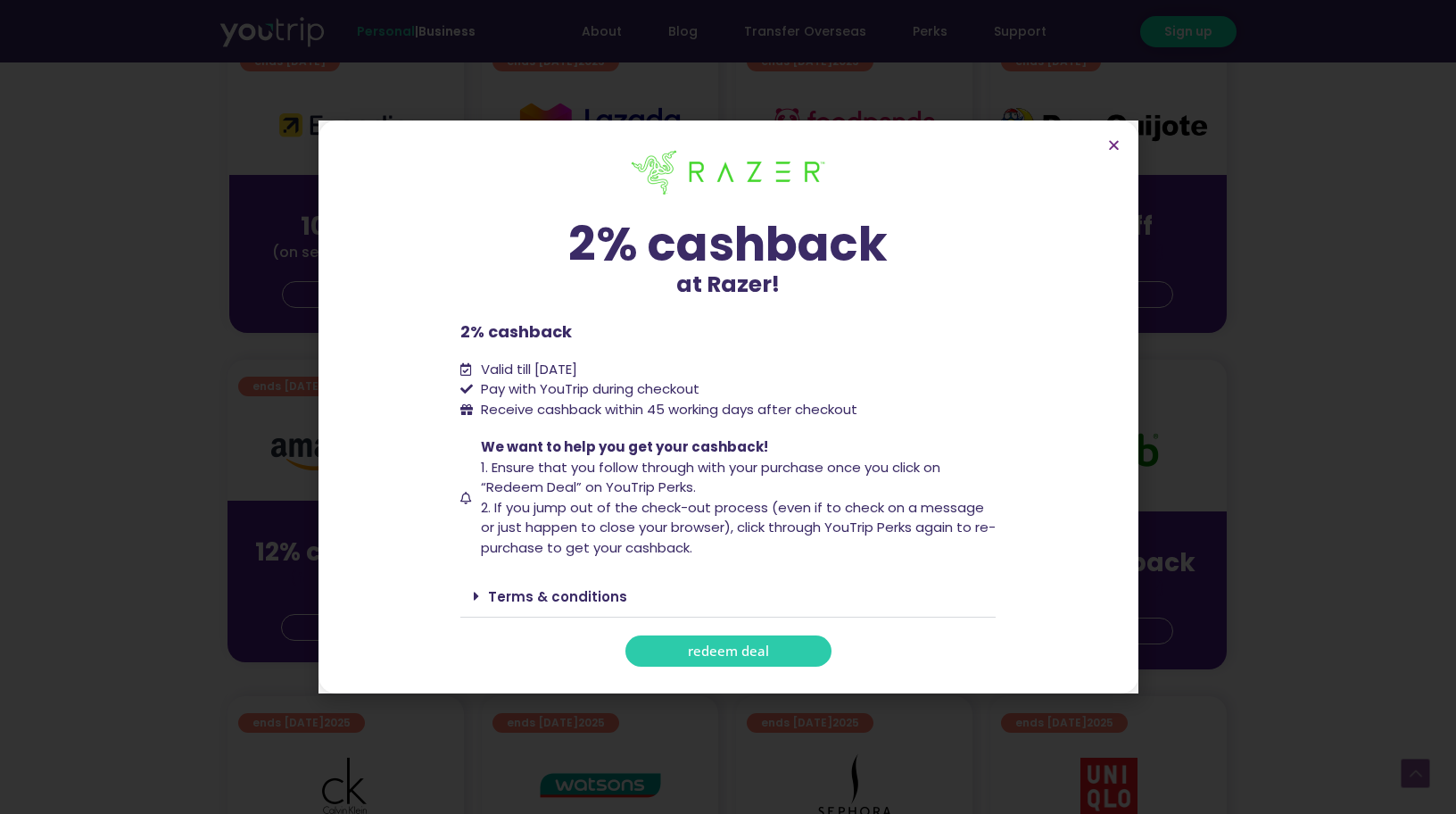
click at [1114, 127] on section "2% cashback at Razer! 2% cashback at [GEOGRAPHIC_DATA]! 2% cashback Valid till …" at bounding box center [728, 407] width 820 height 573
click at [1114, 136] on section "2% cashback at Razer! 2% cashback at [GEOGRAPHIC_DATA]! 2% cashback Valid till …" at bounding box center [728, 407] width 820 height 573
click at [1114, 140] on icon "Close" at bounding box center [1114, 145] width 14 height 14
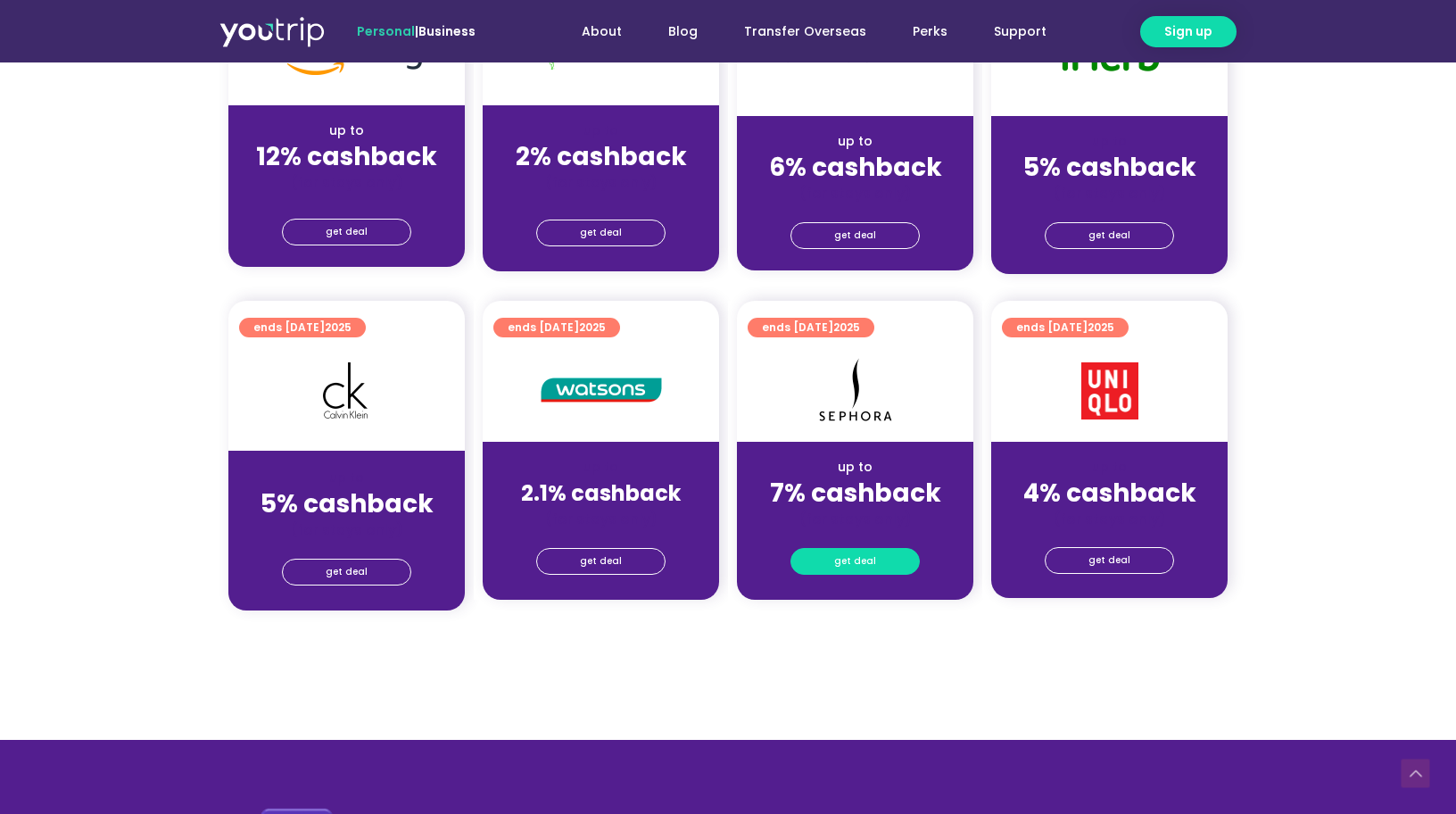
scroll to position [1221, 0]
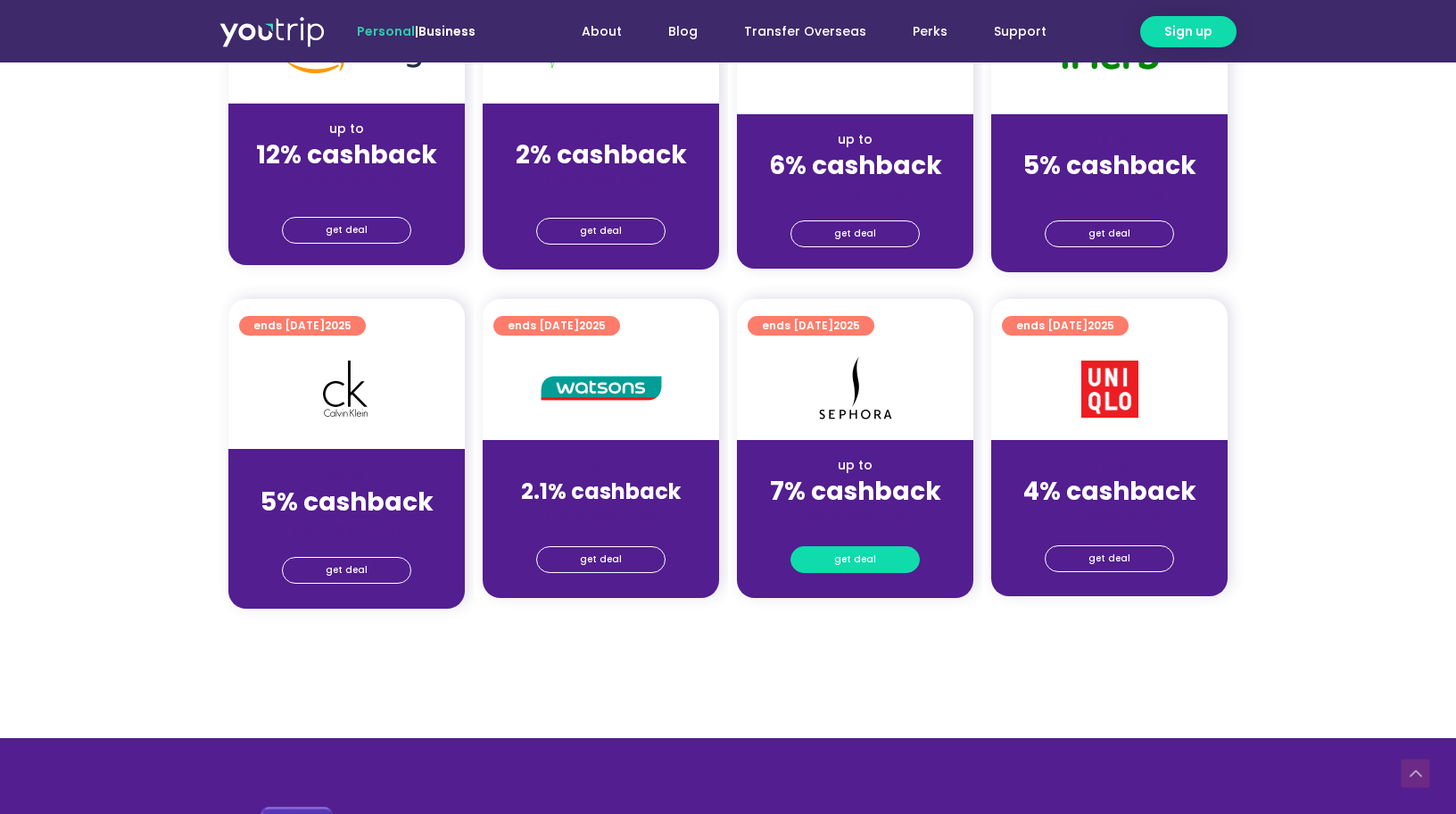
click at [891, 552] on link "get deal" at bounding box center [855, 559] width 129 height 27
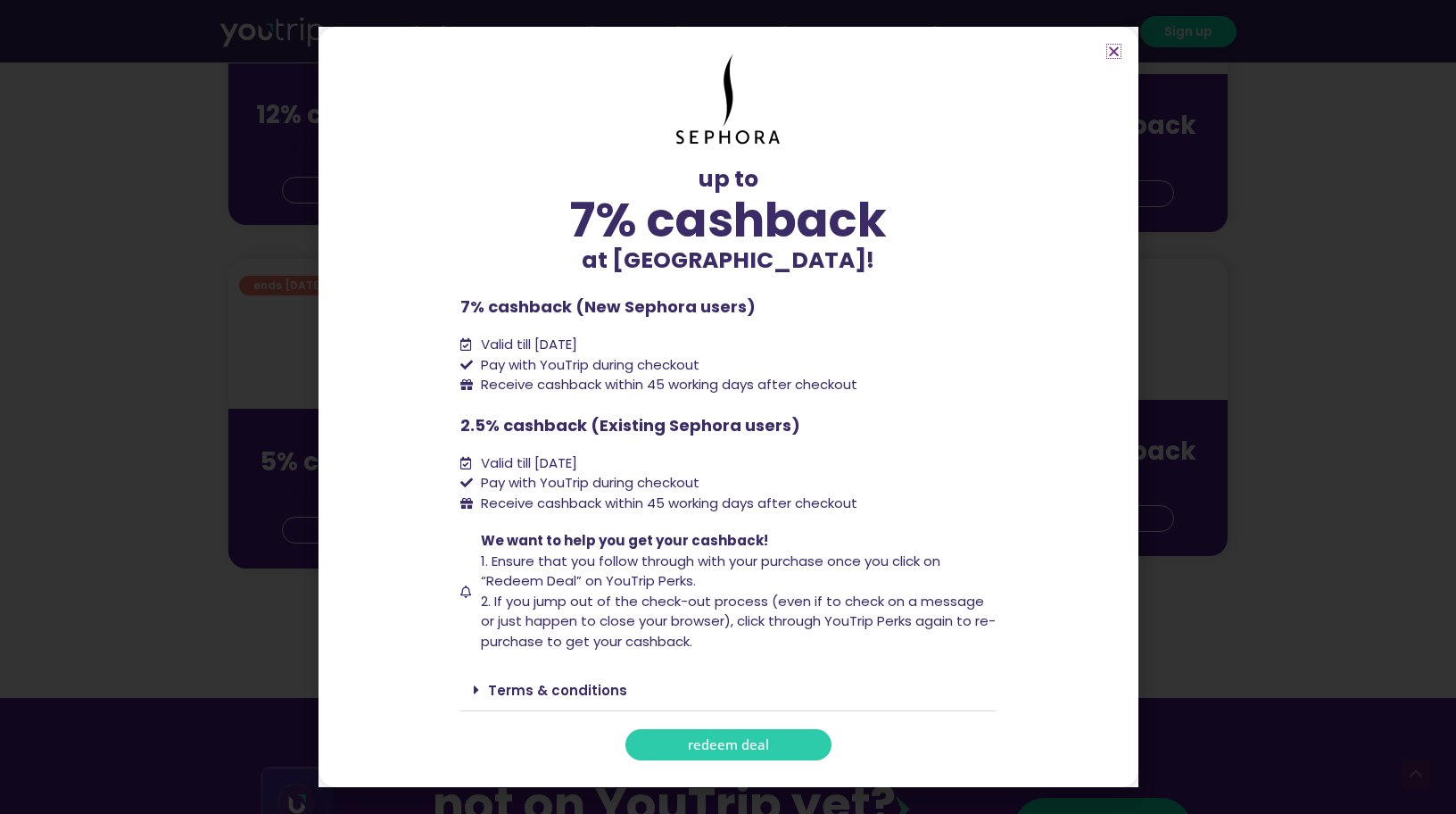
scroll to position [1261, 0]
click at [1111, 56] on icon "Close" at bounding box center [1114, 52] width 14 height 14
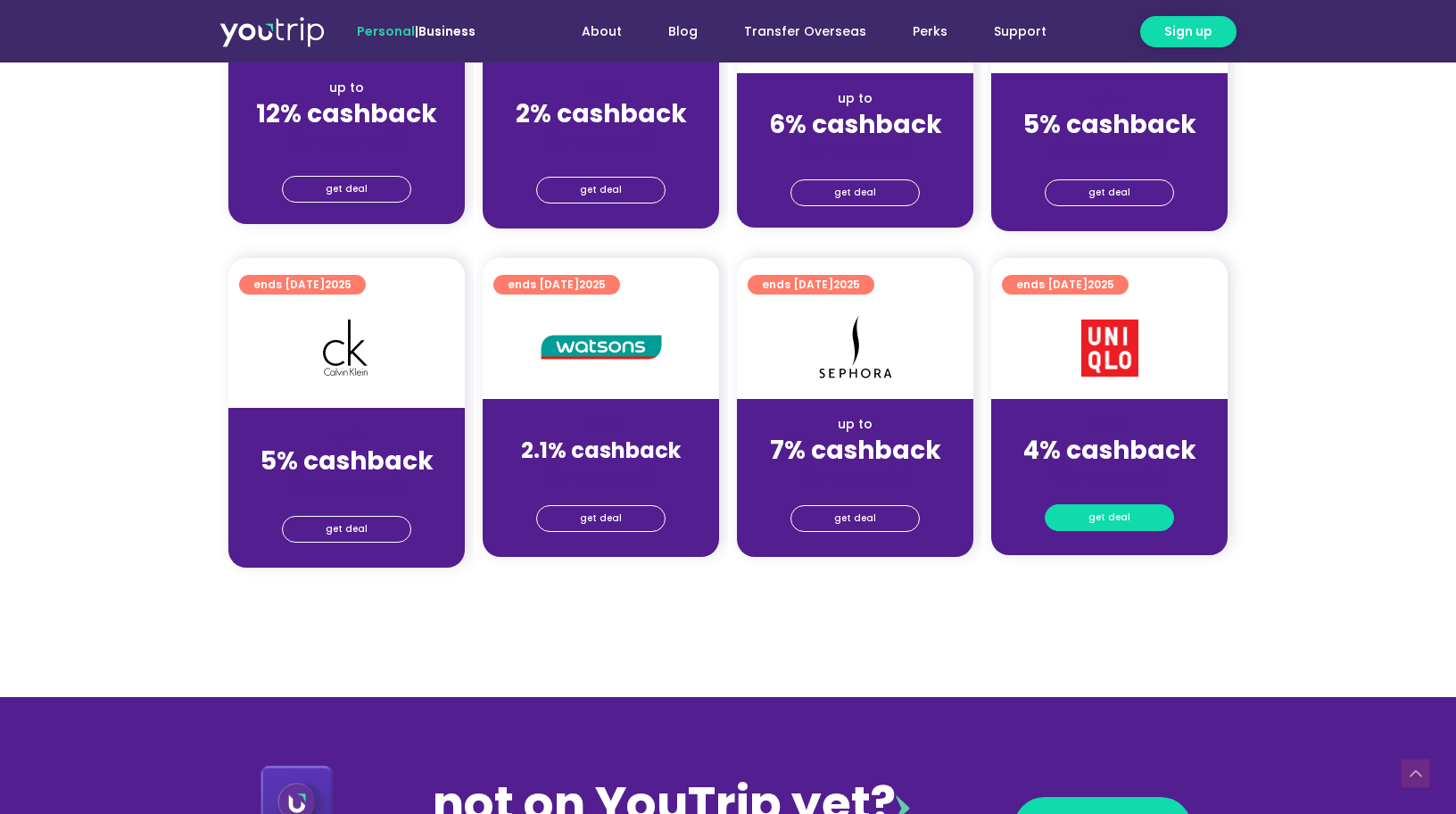
click at [1113, 508] on span "get deal" at bounding box center [1109, 517] width 42 height 25
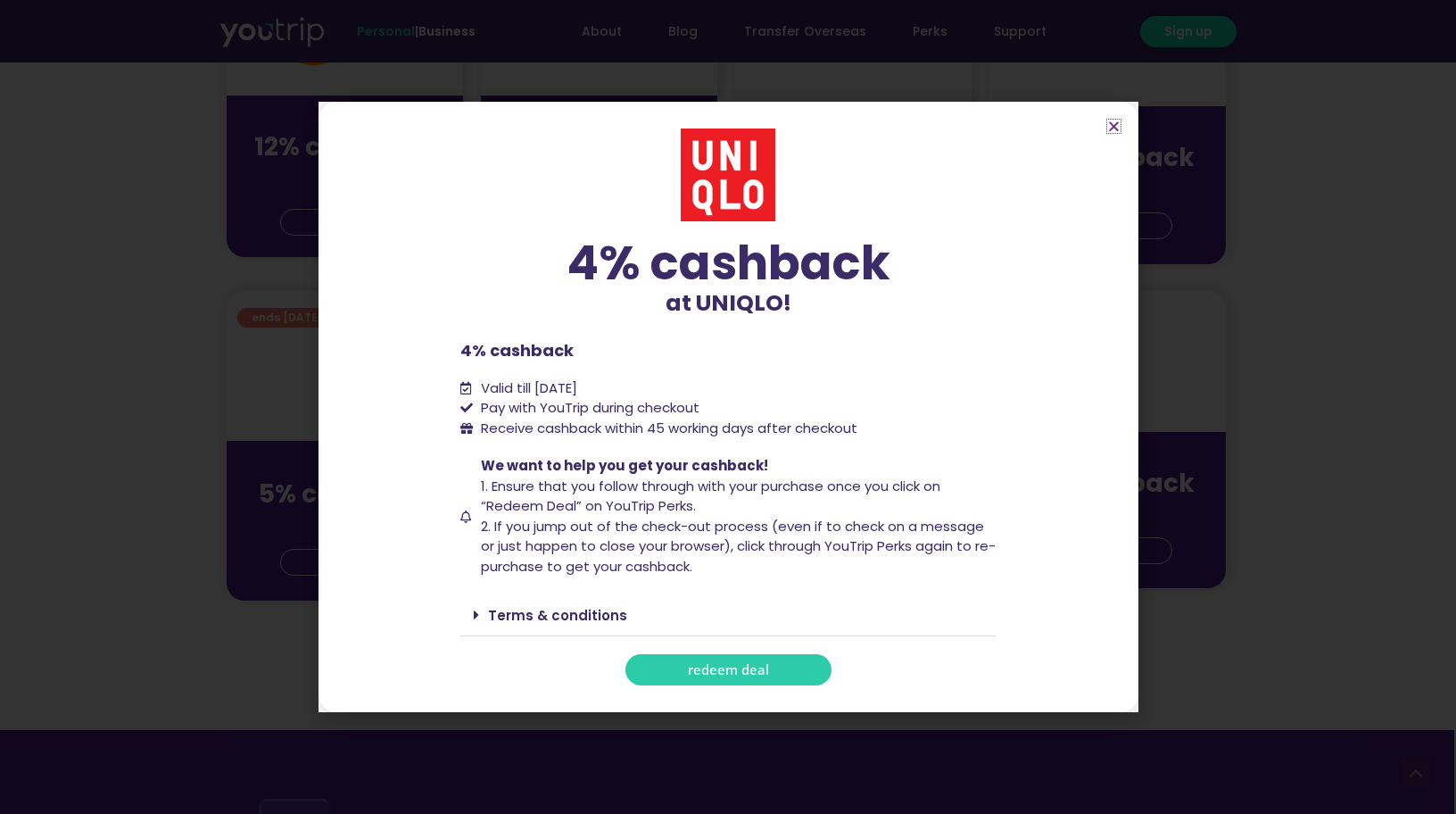
scroll to position [1228, 1]
click at [529, 609] on link "Terms & conditions" at bounding box center [557, 615] width 139 height 18
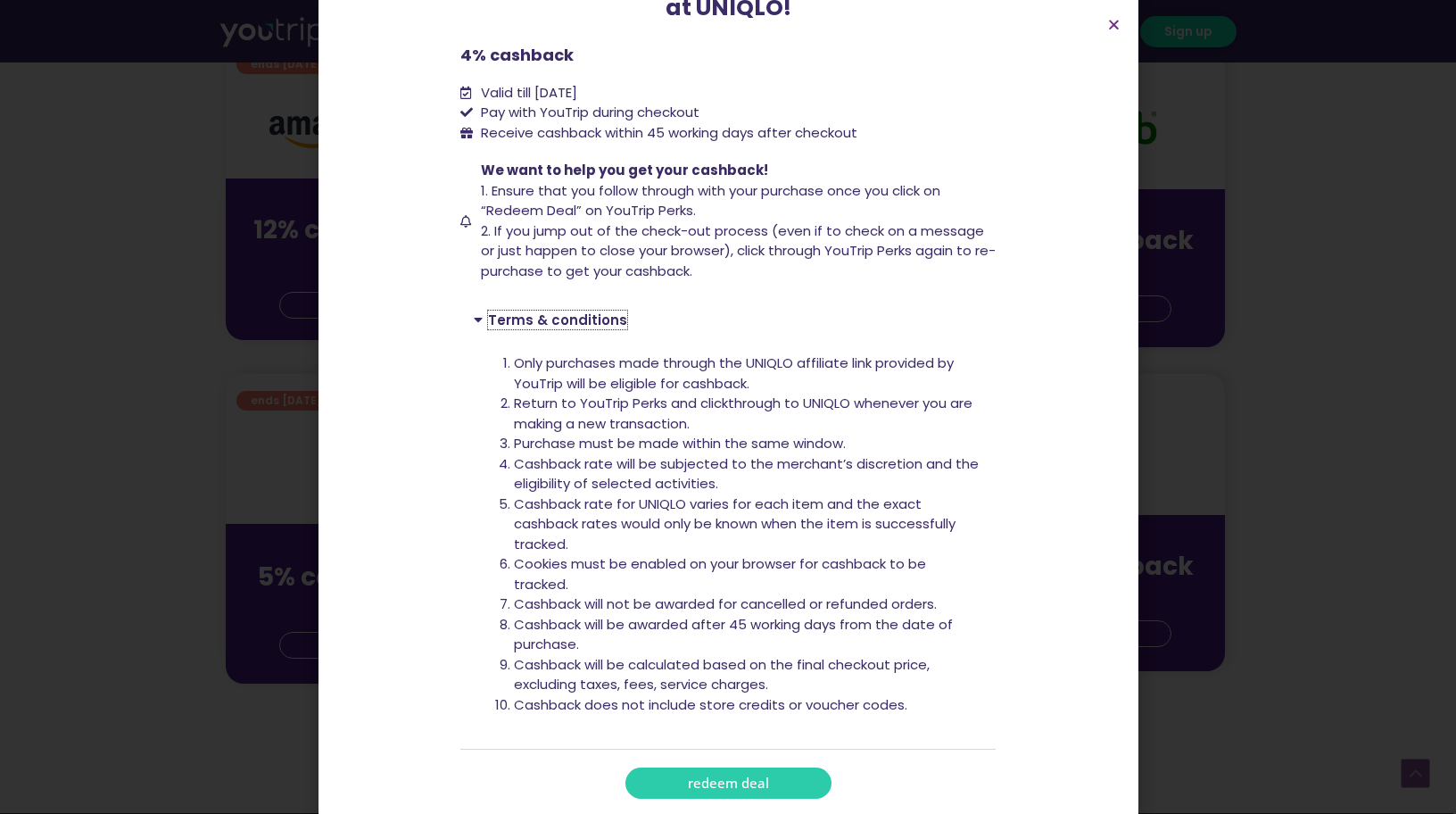
scroll to position [193, 0]
